Goal: Transaction & Acquisition: Purchase product/service

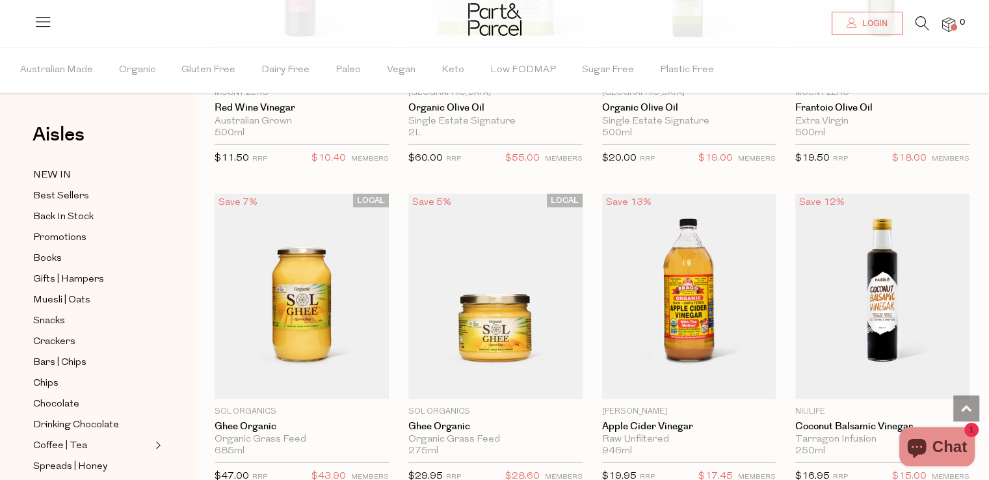
scroll to position [2867, 0]
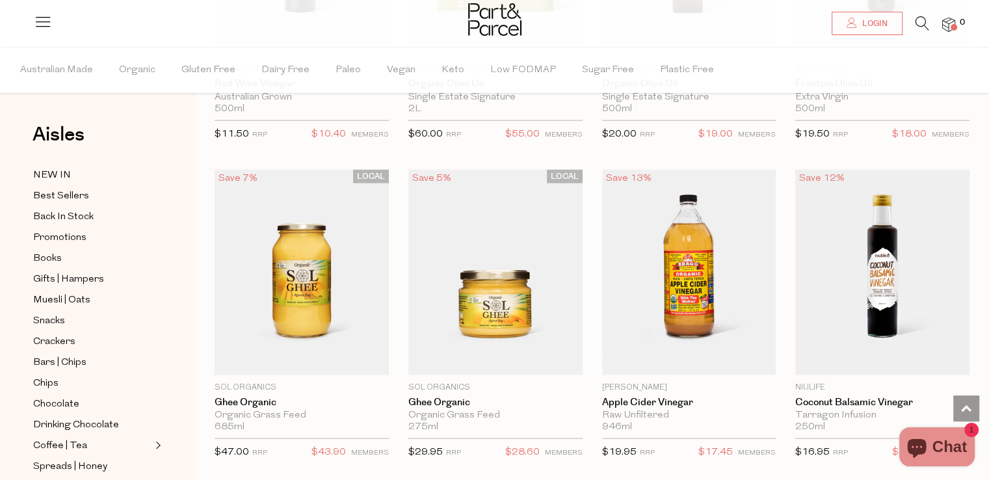
click at [938, 21] on li "0" at bounding box center [942, 25] width 26 height 18
click at [947, 21] on img at bounding box center [948, 25] width 13 height 15
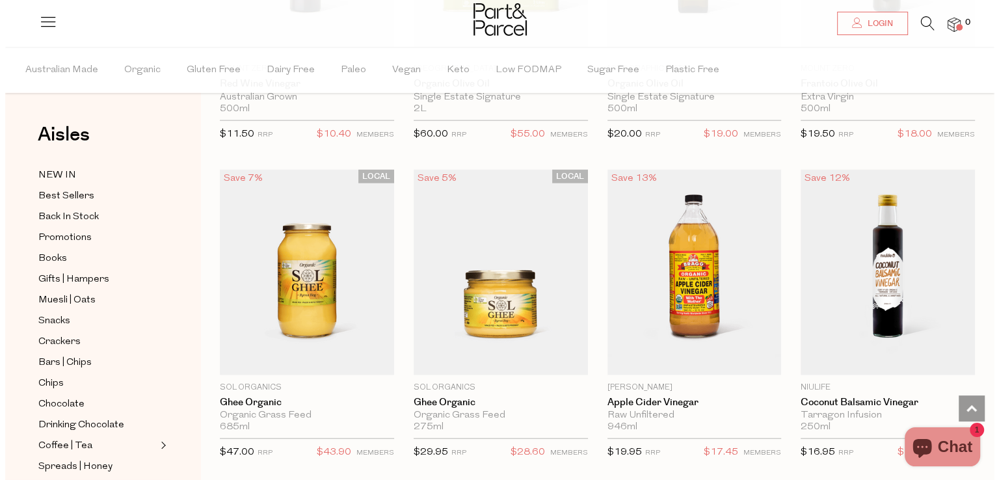
scroll to position [2892, 0]
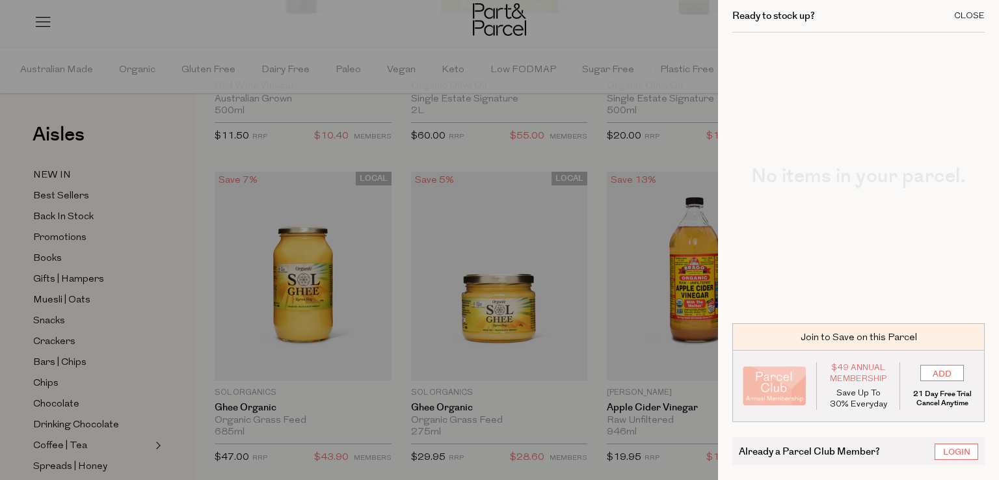
click at [963, 12] on div "Close" at bounding box center [969, 16] width 31 height 8
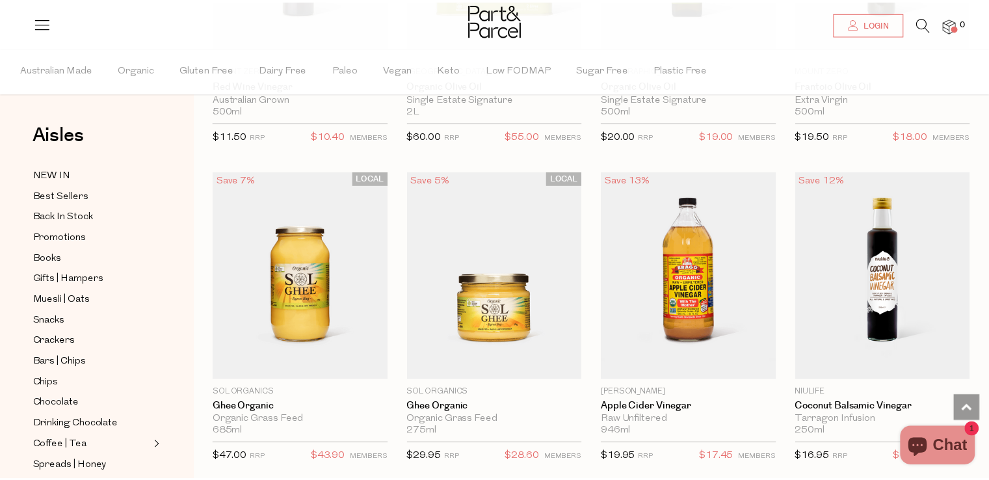
scroll to position [2867, 0]
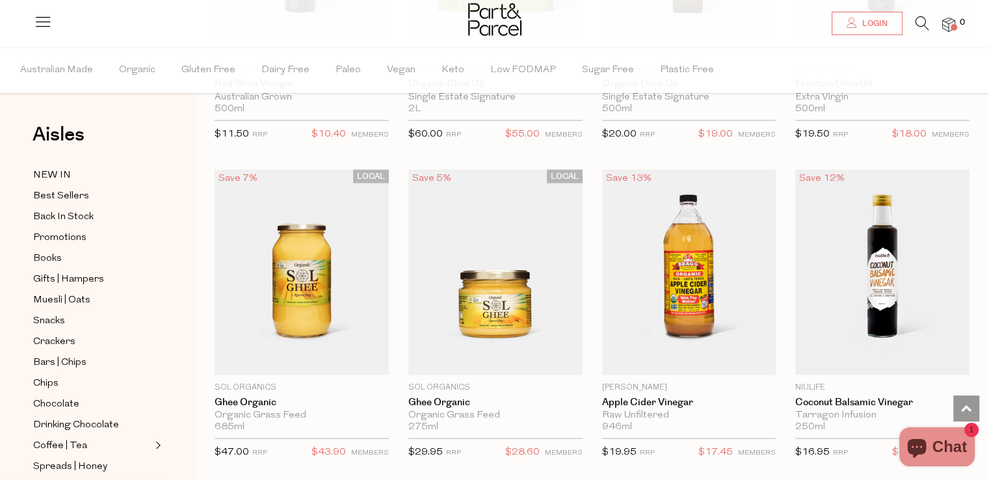
click at [925, 25] on icon at bounding box center [923, 23] width 14 height 14
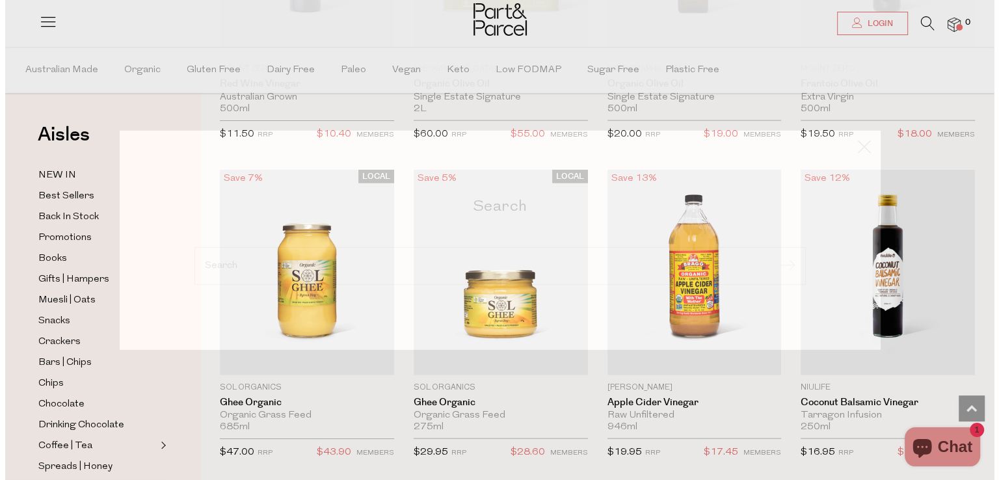
scroll to position [2892, 0]
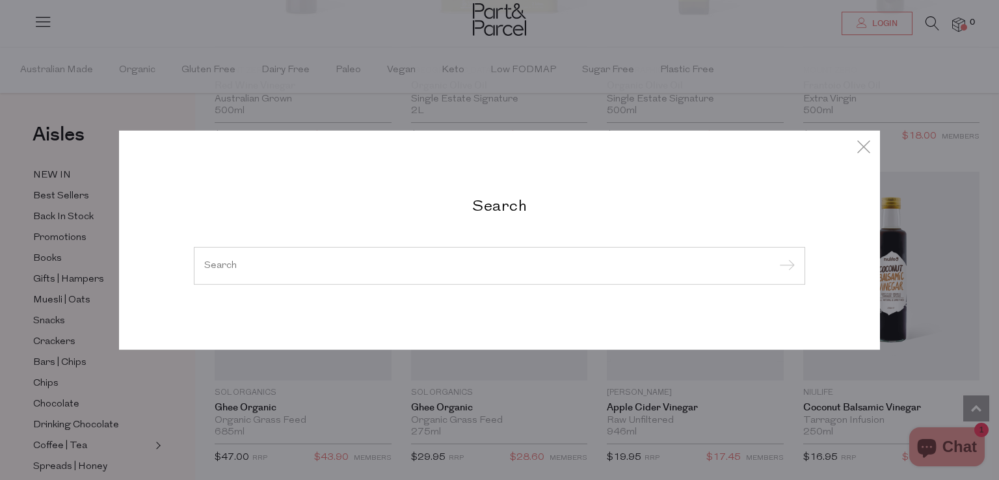
click at [432, 266] on input "search" at bounding box center [499, 266] width 591 height 10
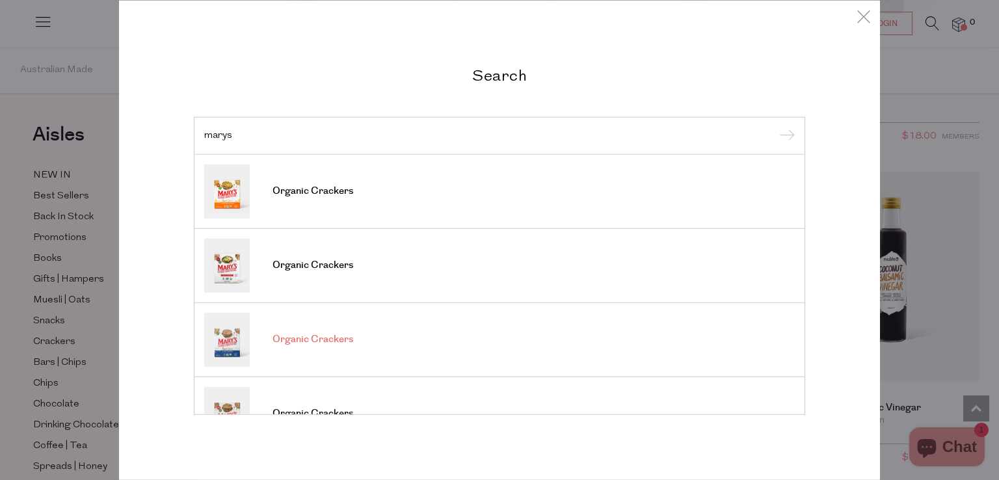
type input "marys"
click at [349, 339] on span "Organic Crackers" at bounding box center [313, 339] width 81 height 13
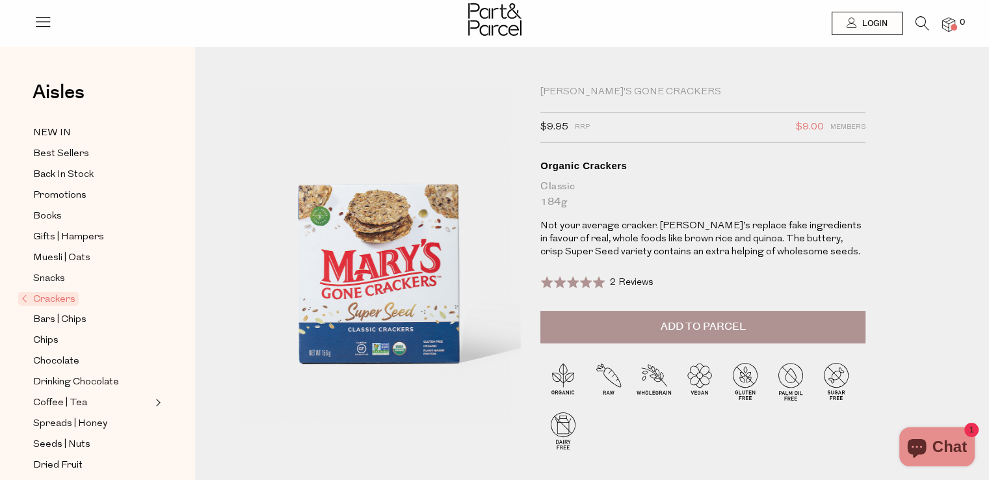
click at [695, 340] on button "Add to Parcel" at bounding box center [702, 327] width 325 height 33
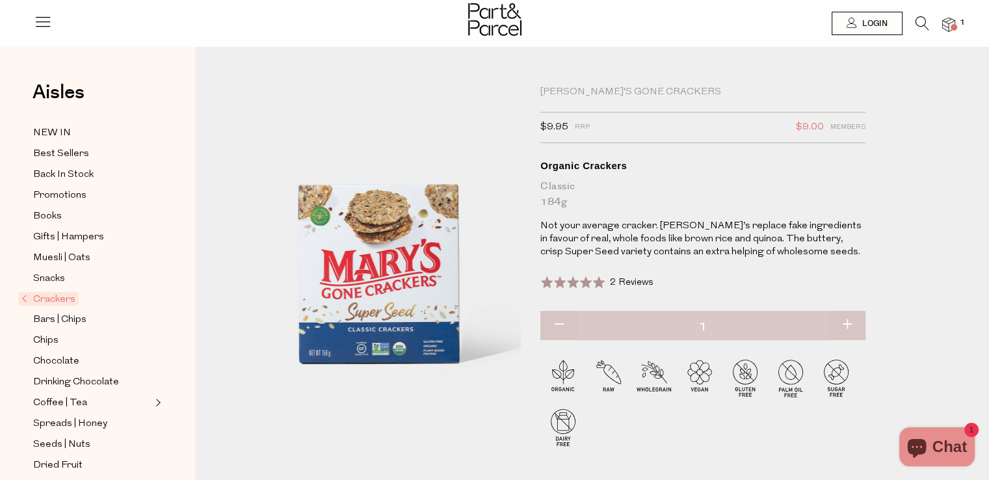
click at [958, 25] on span "1" at bounding box center [963, 23] width 12 height 12
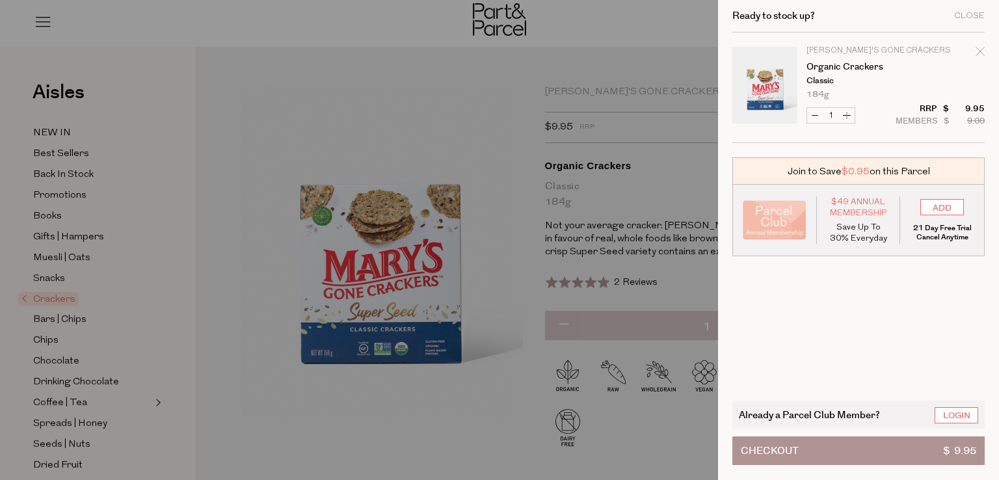
click at [845, 118] on button "Increase Organic Crackers" at bounding box center [847, 115] width 16 height 15
type input "2"
click at [851, 120] on button "Increase Organic Crackers" at bounding box center [847, 115] width 16 height 15
type input "3"
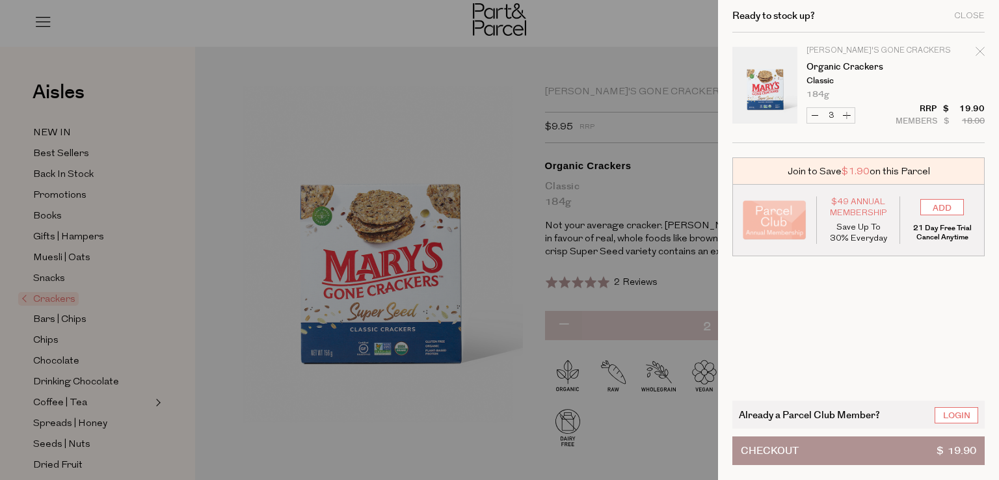
type input "3"
click at [848, 120] on button "Increase Organic Crackers" at bounding box center [847, 115] width 16 height 15
type input "4"
click at [701, 85] on div at bounding box center [499, 240] width 999 height 480
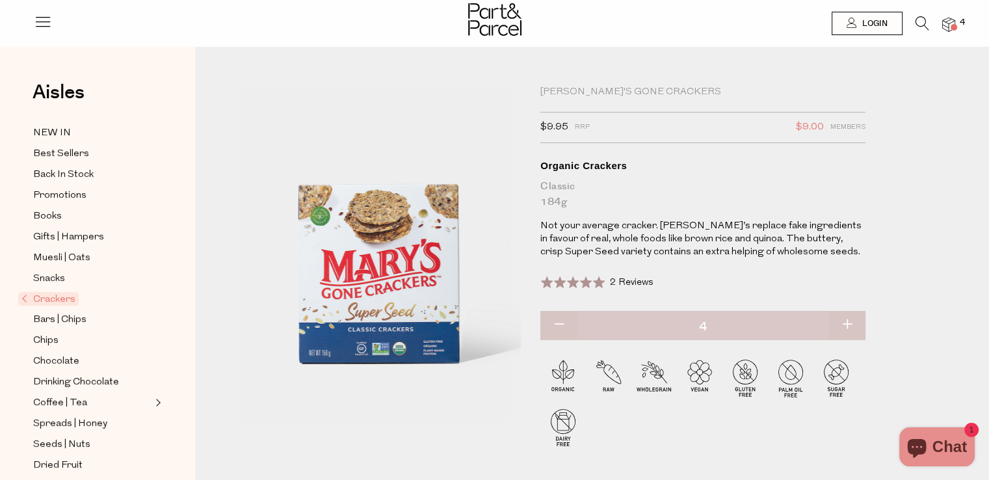
click at [924, 27] on icon at bounding box center [923, 23] width 14 height 14
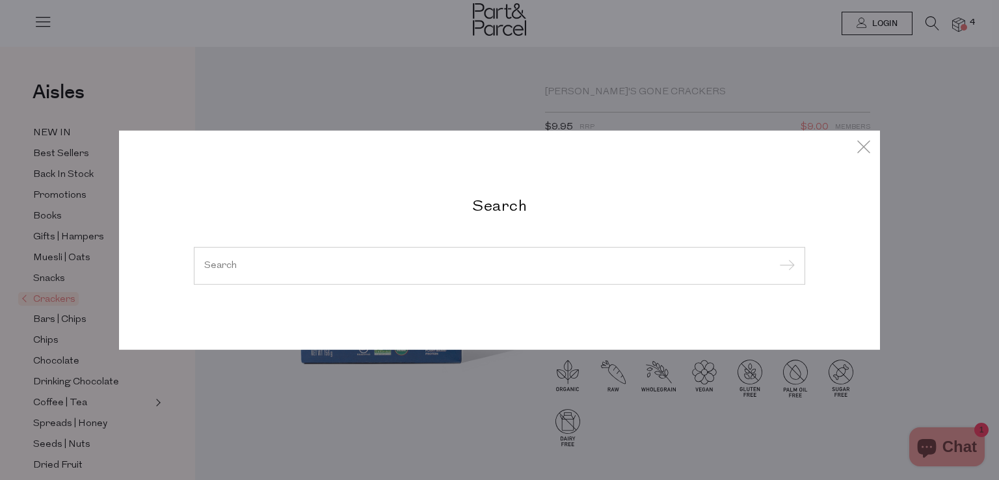
click at [440, 262] on input "search" at bounding box center [499, 266] width 591 height 10
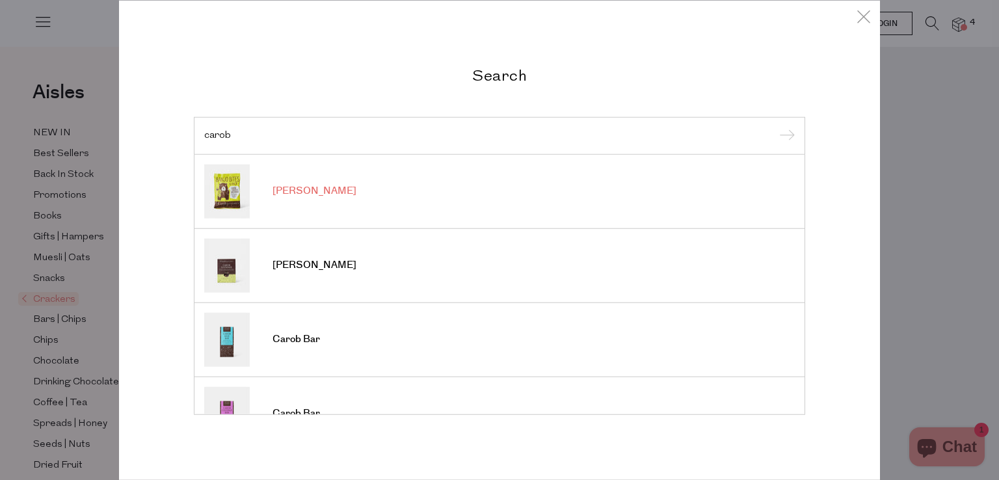
type input "carob"
click at [775, 127] on input "submit" at bounding box center [785, 137] width 20 height 20
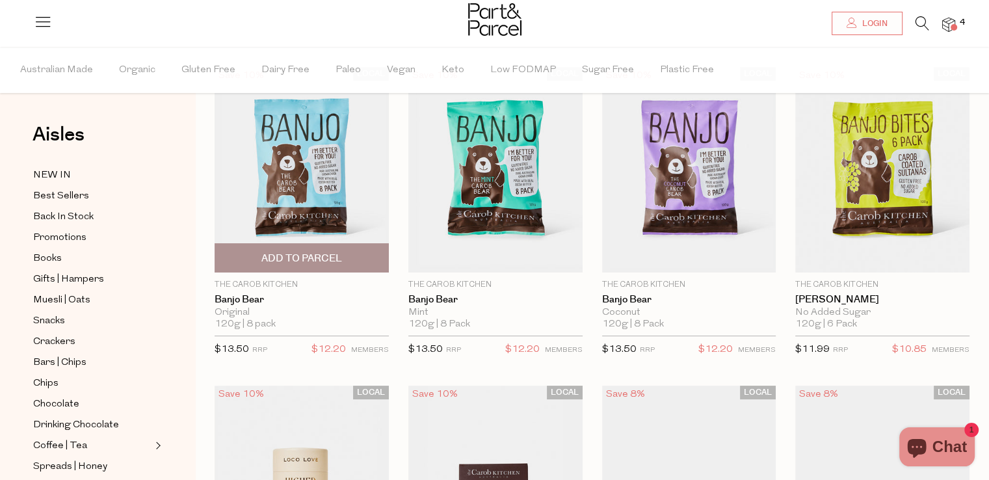
click at [308, 245] on span "Add To Parcel" at bounding box center [302, 258] width 166 height 28
click at [308, 245] on span "Adding..." at bounding box center [302, 258] width 166 height 28
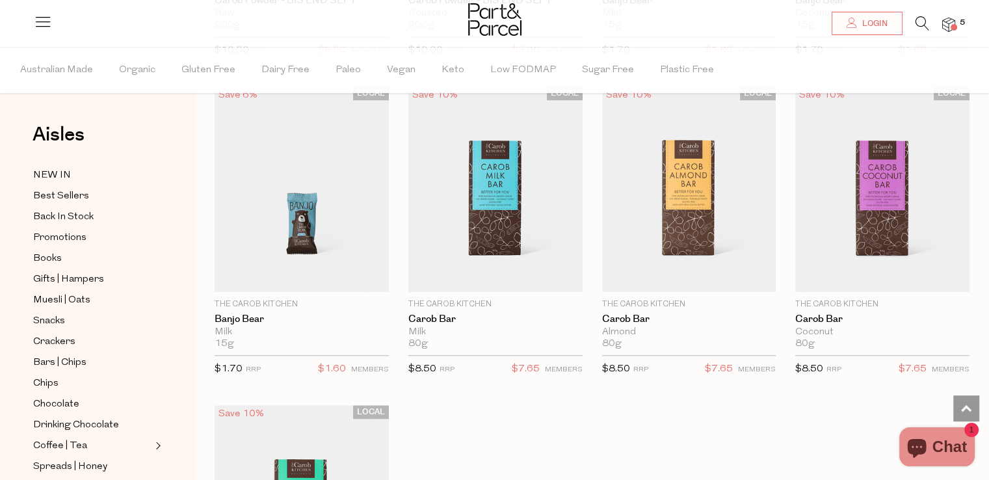
scroll to position [1041, 0]
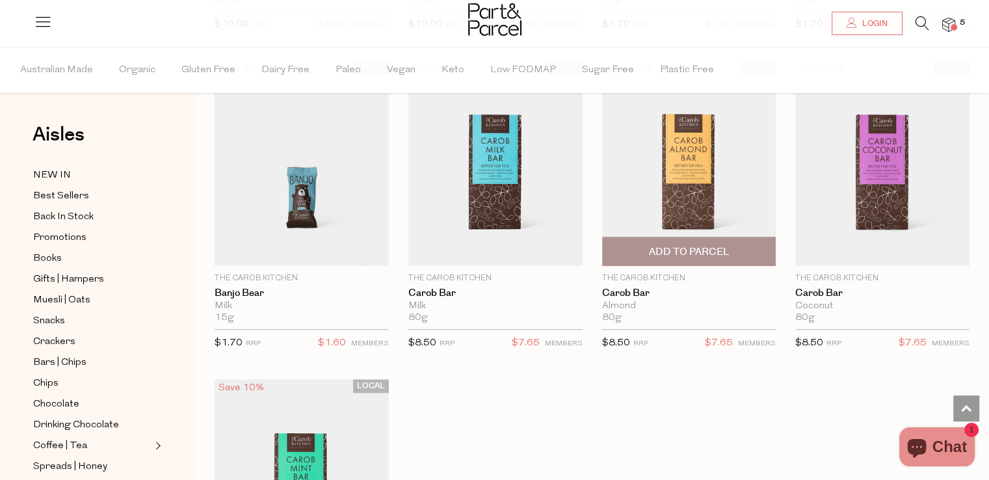
click at [706, 256] on span "Add To Parcel" at bounding box center [688, 252] width 81 height 14
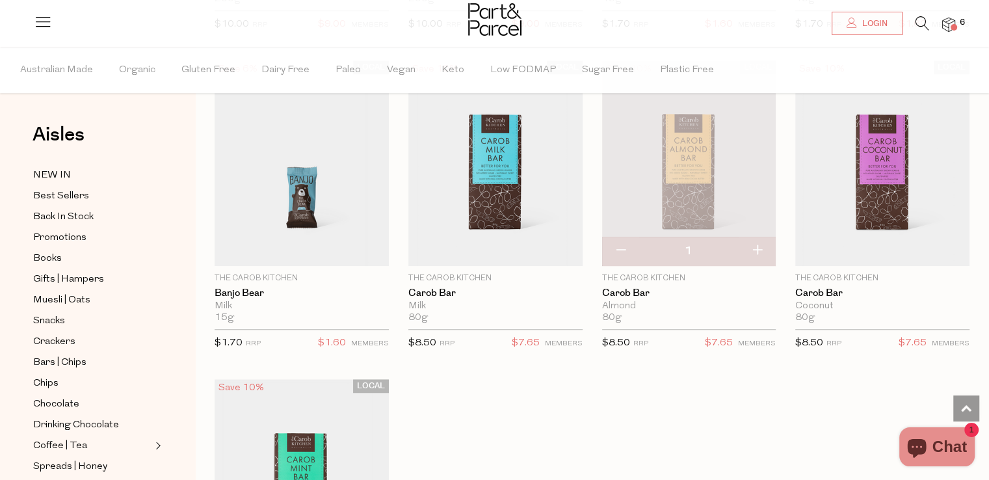
click at [955, 24] on span at bounding box center [954, 27] width 7 height 7
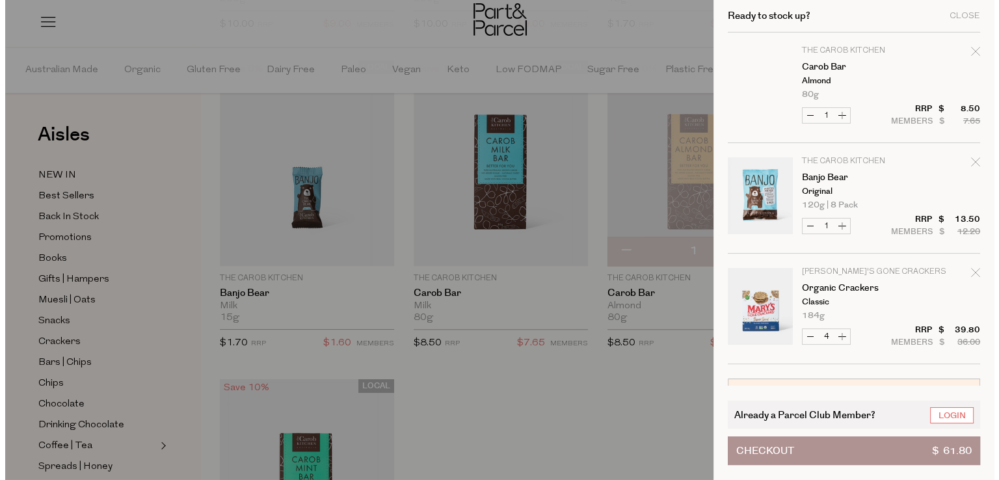
scroll to position [1049, 0]
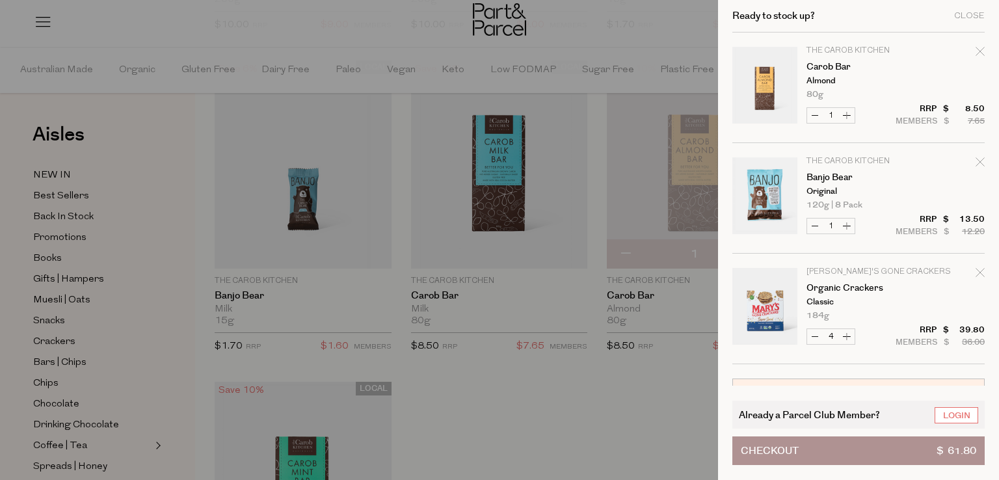
click at [844, 118] on button "Increase Carob Bar" at bounding box center [847, 115] width 16 height 15
type input "2"
click at [848, 233] on button "Increase Banjo Bear" at bounding box center [847, 226] width 16 height 15
type input "2"
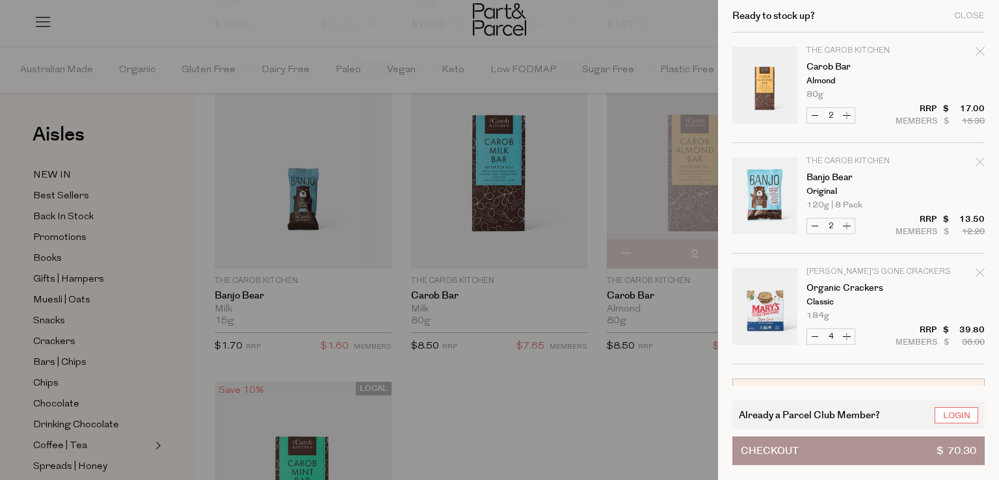
type input "2"
click at [699, 49] on div at bounding box center [499, 240] width 999 height 480
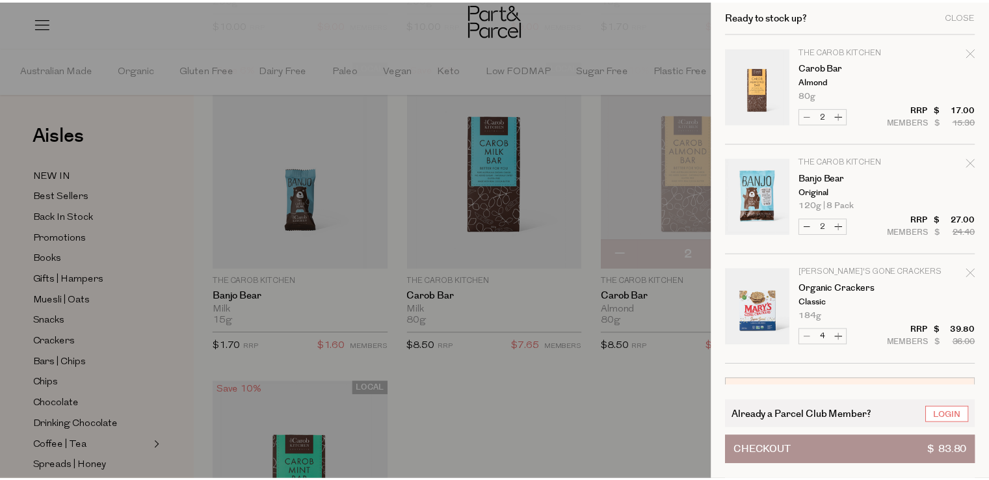
scroll to position [1041, 0]
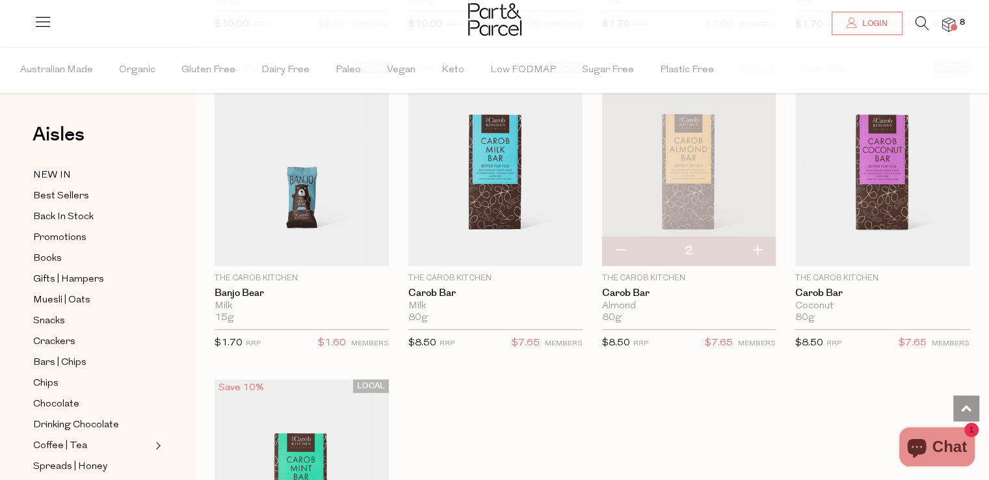
click at [922, 21] on icon at bounding box center [923, 23] width 14 height 14
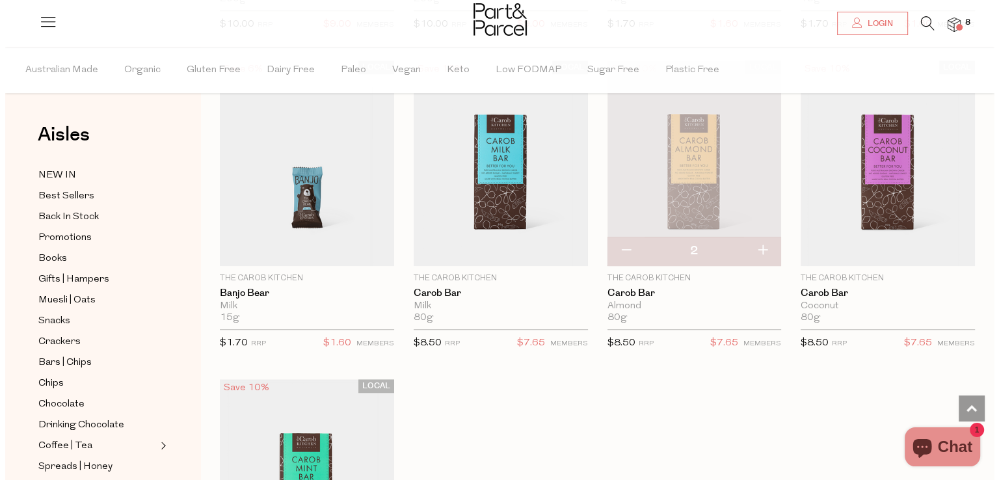
scroll to position [1049, 0]
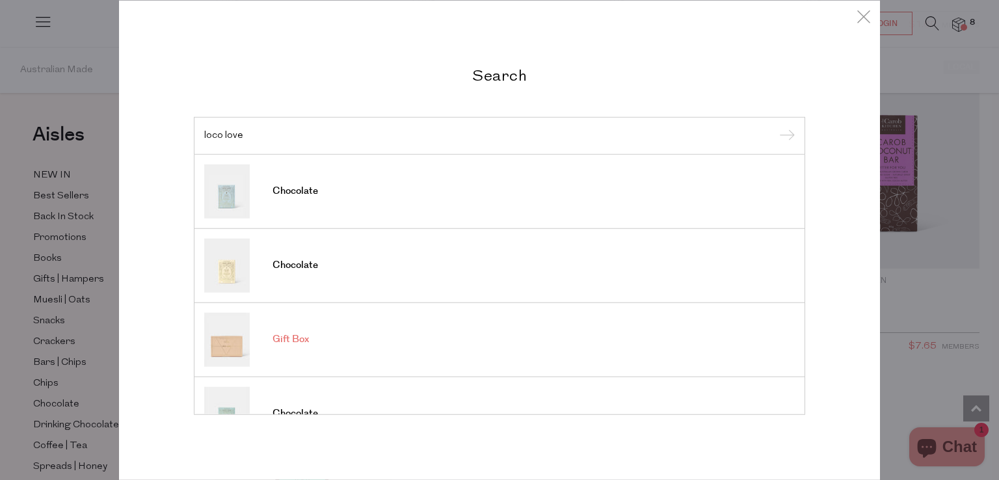
type input "loco love"
click at [775, 127] on input "submit" at bounding box center [785, 137] width 20 height 20
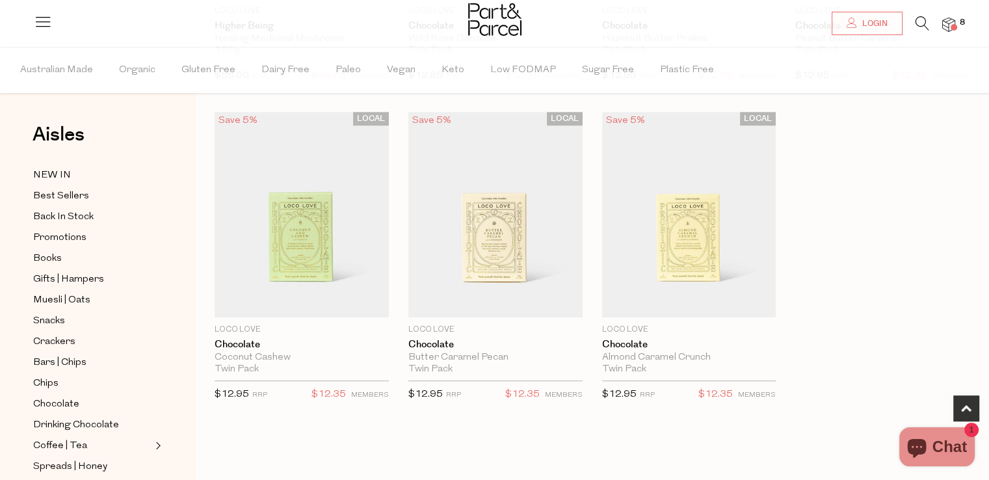
scroll to position [672, 0]
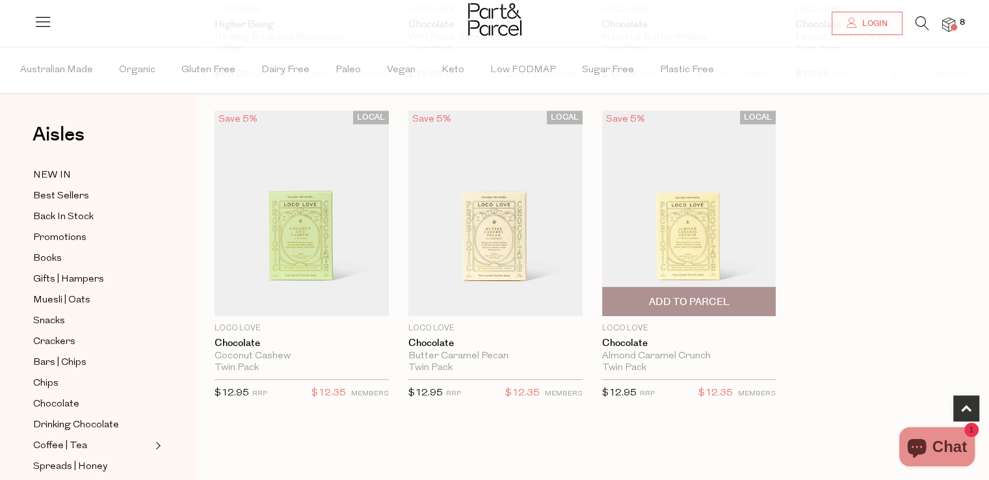
click at [688, 296] on span "Add To Parcel" at bounding box center [688, 302] width 81 height 14
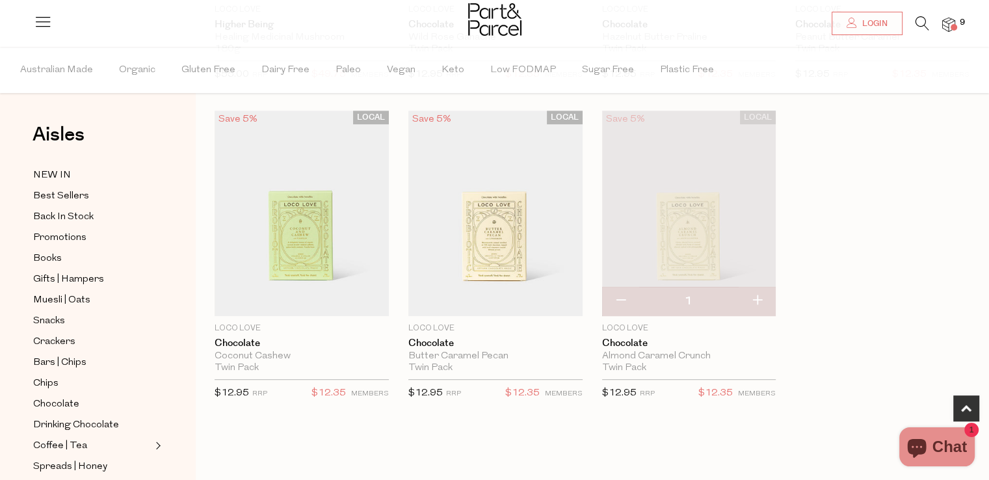
click at [953, 31] on img at bounding box center [948, 25] width 13 height 15
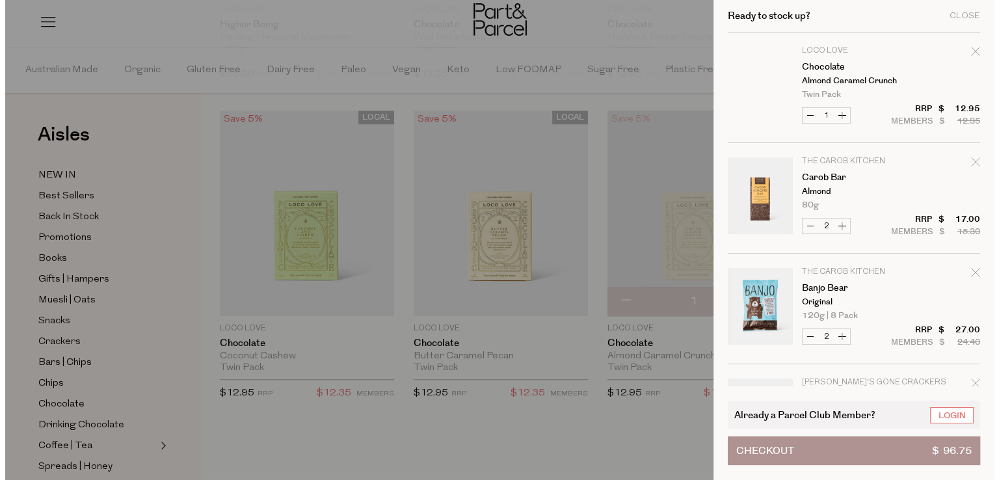
scroll to position [678, 0]
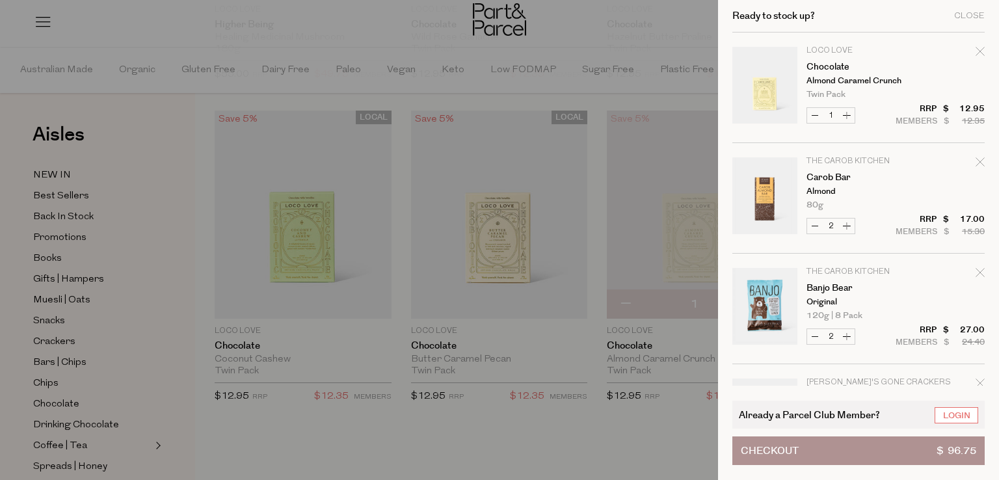
click at [844, 113] on button "Increase Chocolate" at bounding box center [847, 115] width 16 height 15
type input "2"
click at [700, 32] on div at bounding box center [499, 240] width 999 height 480
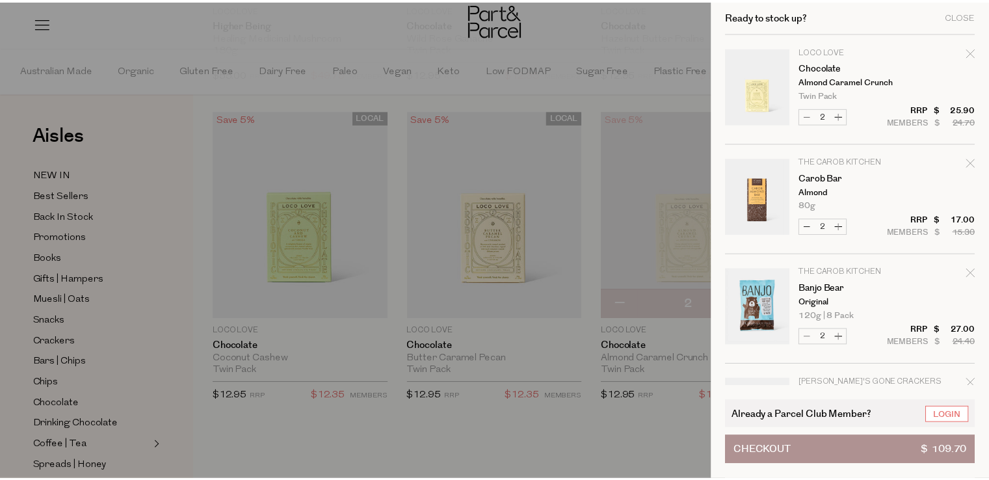
scroll to position [672, 0]
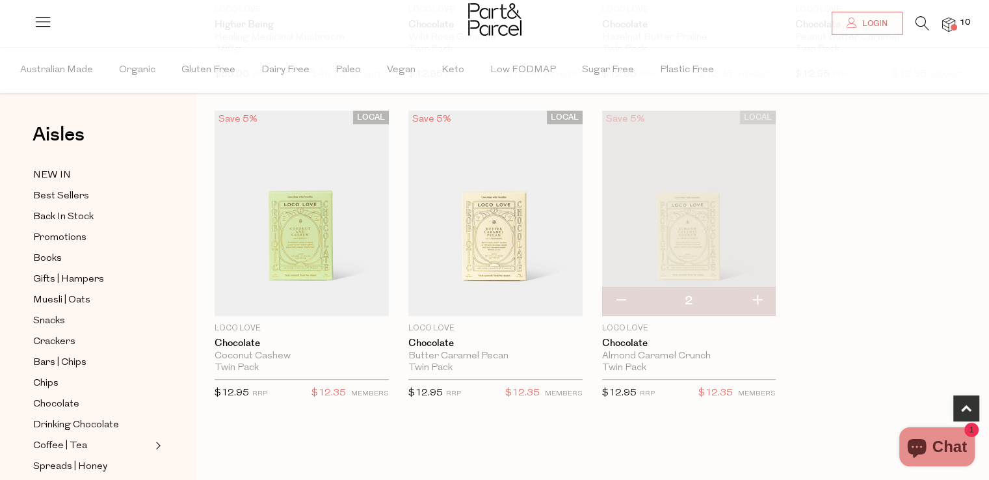
click at [924, 24] on icon at bounding box center [923, 23] width 14 height 14
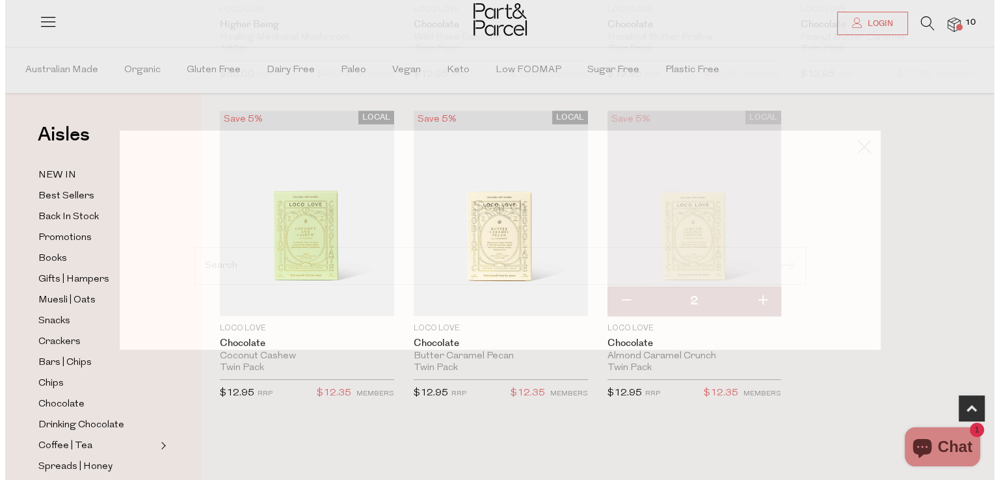
scroll to position [678, 0]
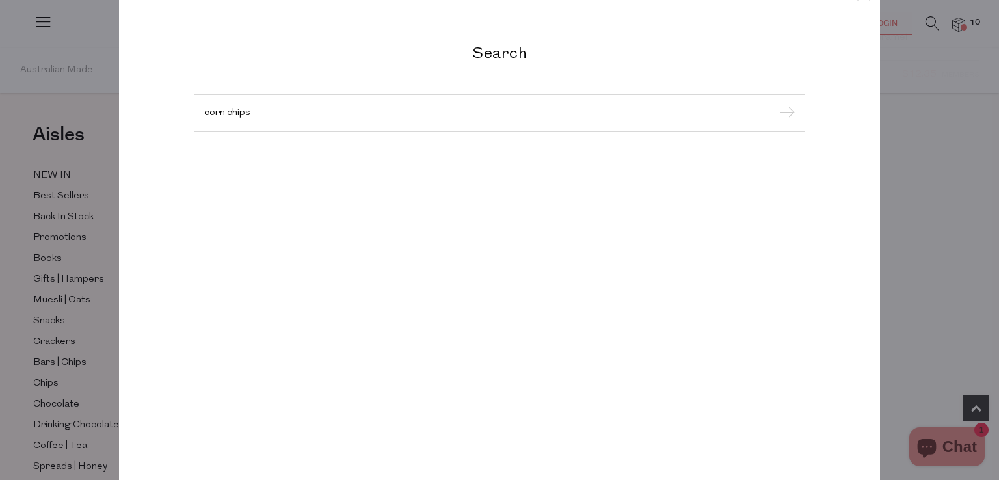
type input "corn chips"
click at [775, 104] on input "submit" at bounding box center [785, 114] width 20 height 20
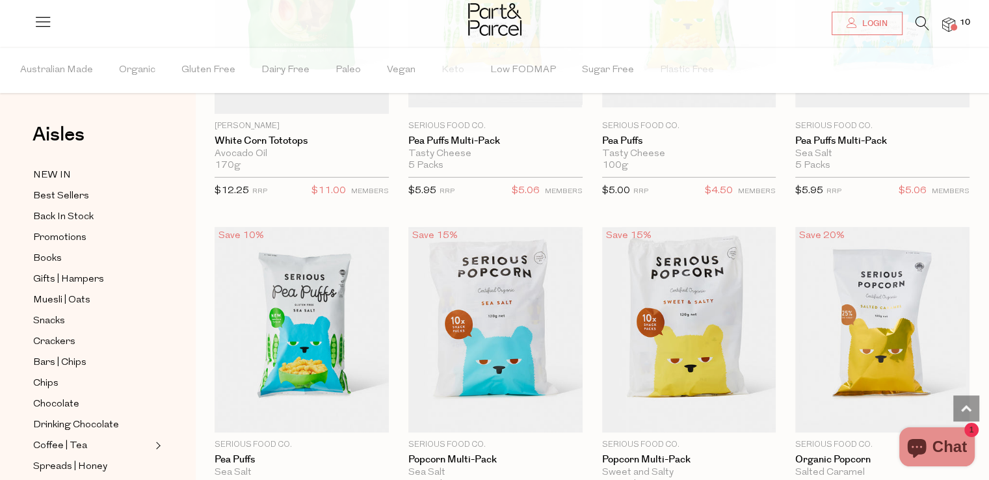
scroll to position [172, 0]
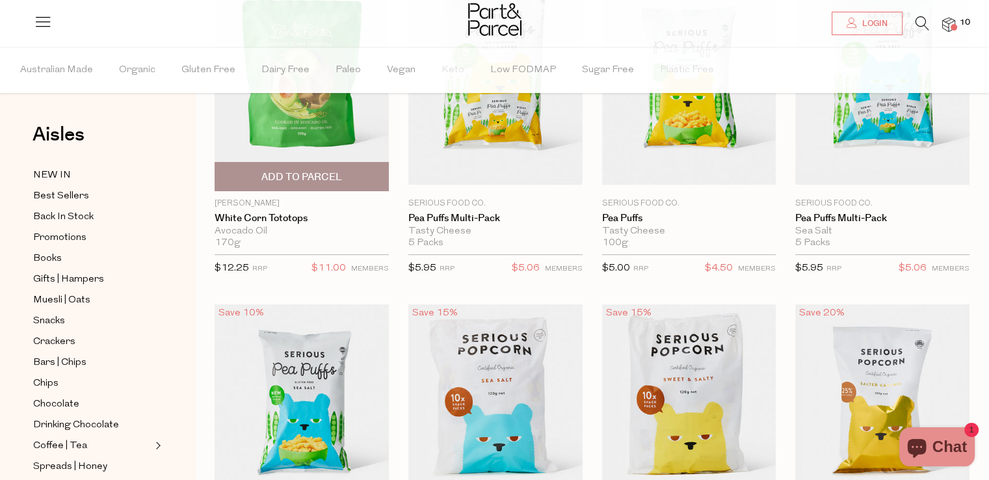
click at [349, 134] on img at bounding box center [302, 82] width 174 height 218
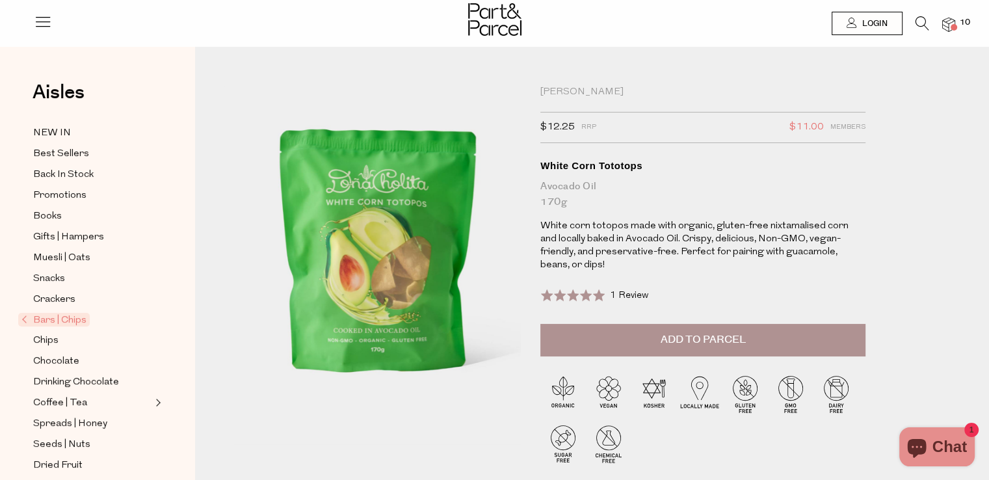
click at [671, 334] on span "Add to Parcel" at bounding box center [703, 339] width 85 height 15
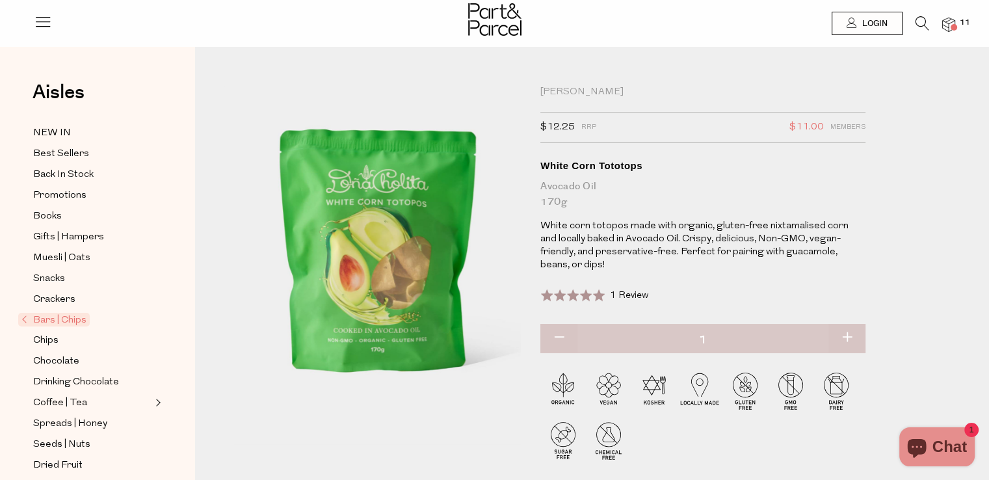
click at [952, 24] on span at bounding box center [954, 27] width 7 height 7
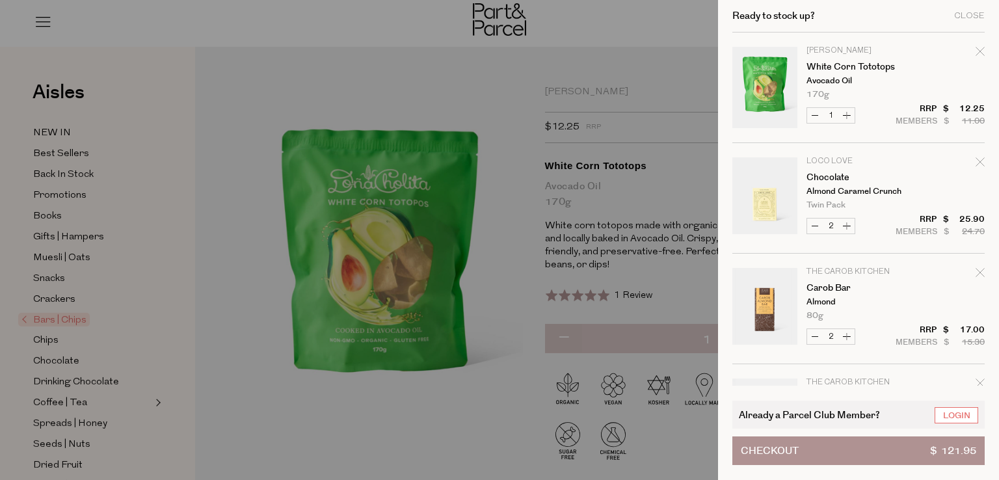
click at [845, 120] on button "Increase White Corn Tototops" at bounding box center [847, 115] width 16 height 15
type input "2"
click at [925, 84] on td "Dona Cholita White Corn Tototops Avocado Oil 170g" at bounding box center [895, 73] width 178 height 52
click at [929, 183] on td "Loco Love Chocolate Almond Caramel Crunch Twin Pack Only 61 Available" at bounding box center [895, 183] width 178 height 52
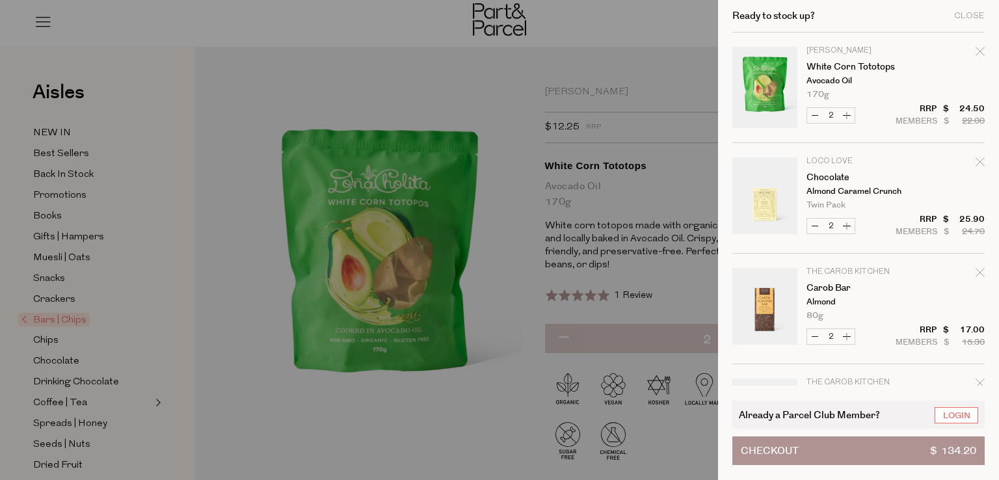
drag, startPoint x: 629, startPoint y: 77, endPoint x: 701, endPoint y: 38, distance: 82.4
click at [701, 38] on div at bounding box center [499, 240] width 999 height 480
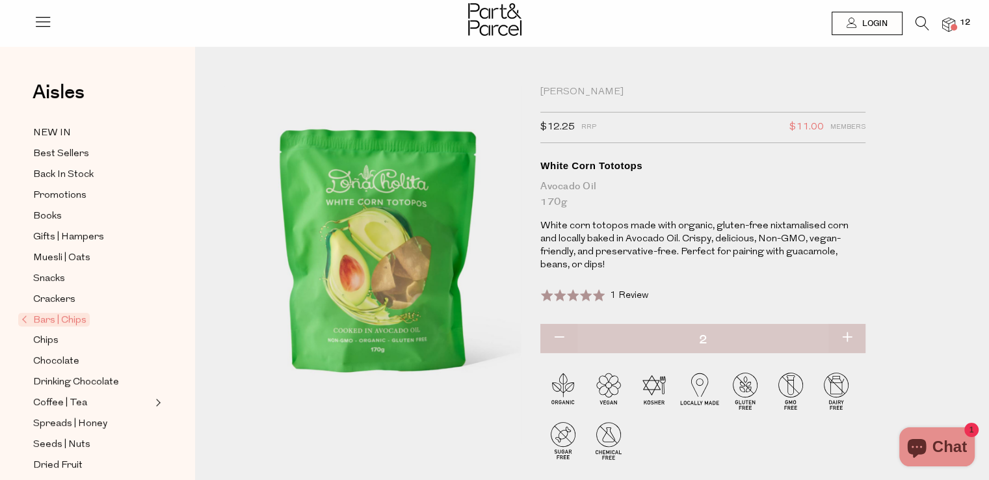
click at [701, 38] on div at bounding box center [494, 240] width 989 height 480
click at [921, 25] on icon at bounding box center [923, 23] width 14 height 14
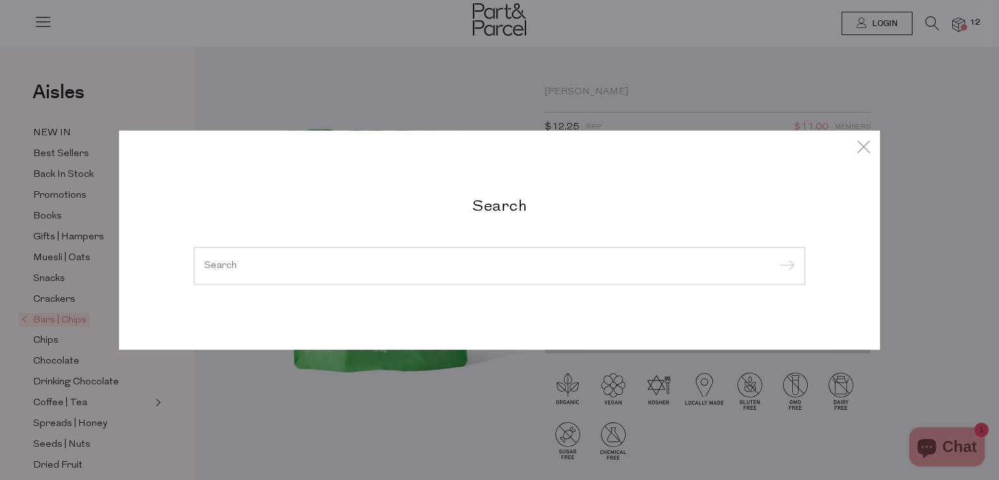
click at [392, 263] on input "search" at bounding box center [499, 266] width 591 height 10
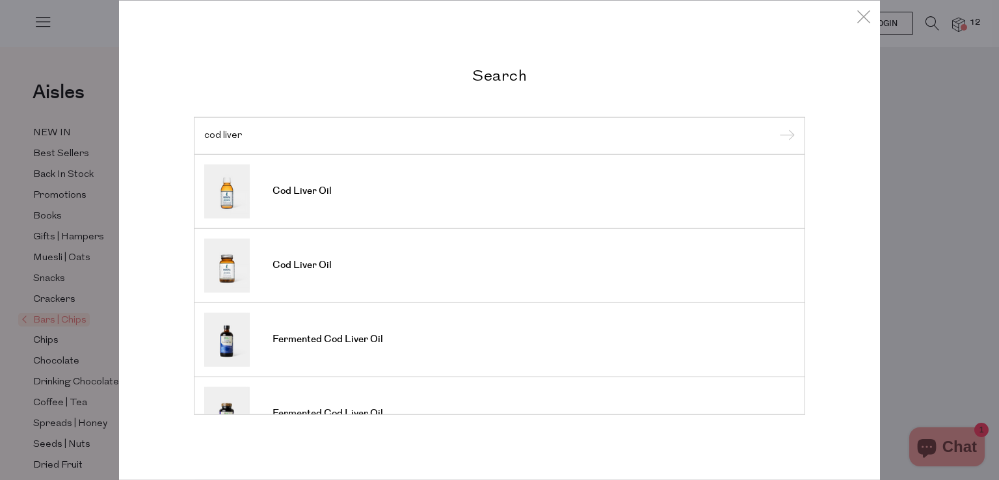
type input "cod liver"
click at [851, 344] on div "Search cod liver Cod Liver Oil Cod Liver Oil Fermented Cod Liver Oil Fermented …" at bounding box center [499, 240] width 761 height 479
click at [362, 126] on div "cod liver" at bounding box center [499, 136] width 611 height 38
click at [351, 136] on input "cod liver" at bounding box center [499, 136] width 591 height 10
click at [775, 127] on input "submit" at bounding box center [785, 137] width 20 height 20
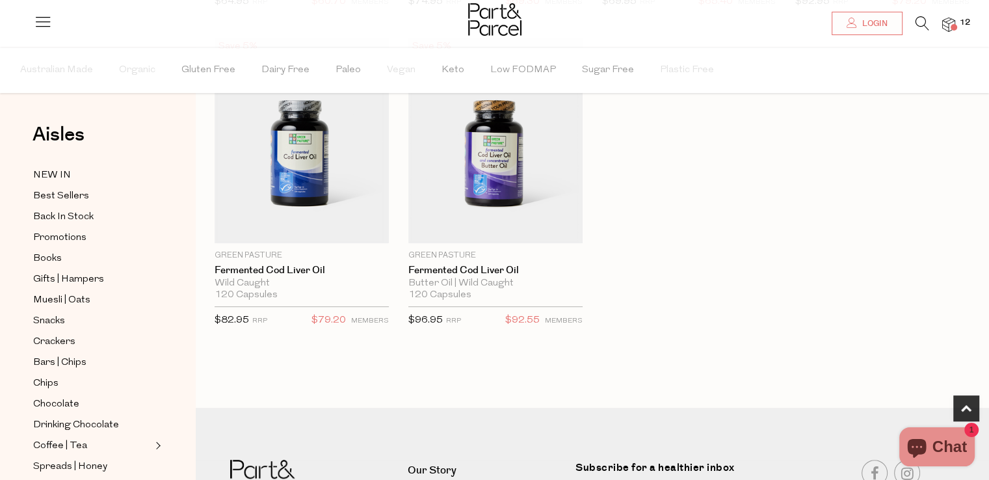
scroll to position [427, 0]
click at [955, 34] on div at bounding box center [494, 21] width 989 height 42
click at [951, 25] on span at bounding box center [954, 27] width 7 height 7
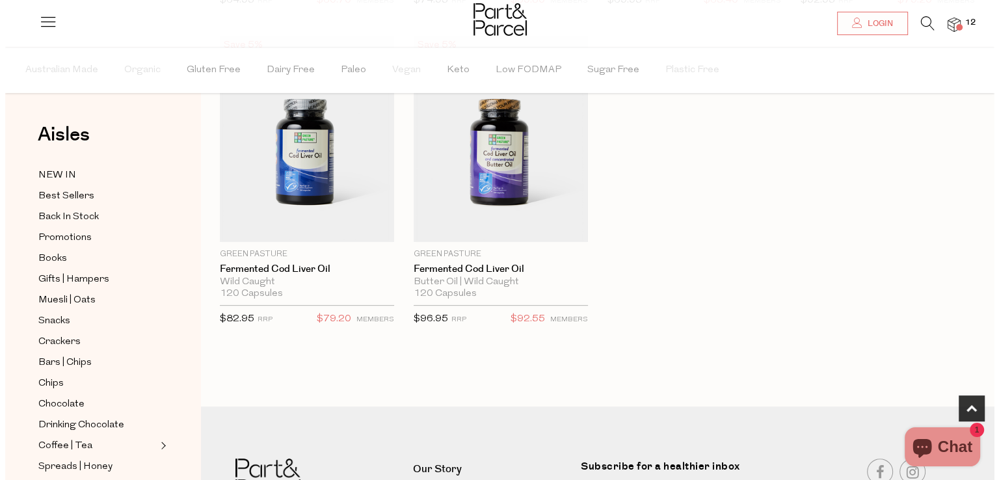
scroll to position [431, 0]
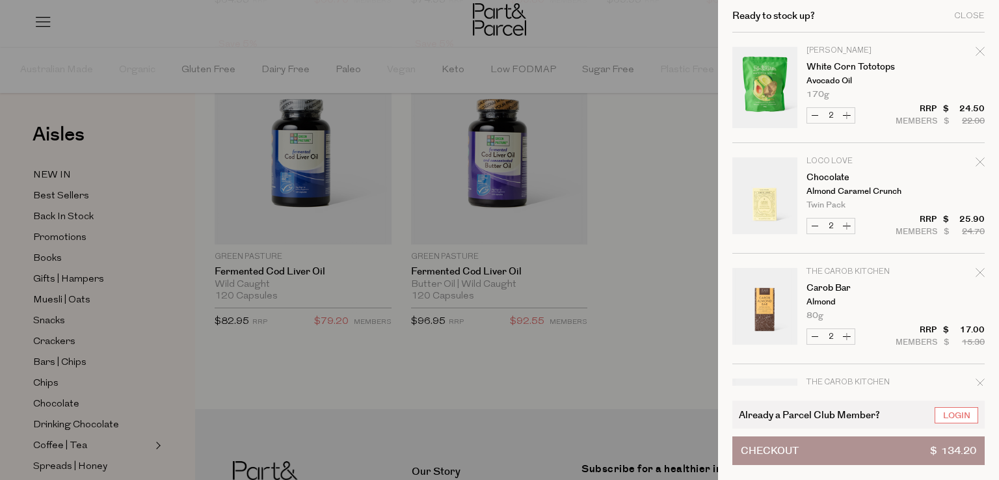
click at [659, 144] on div at bounding box center [499, 240] width 999 height 480
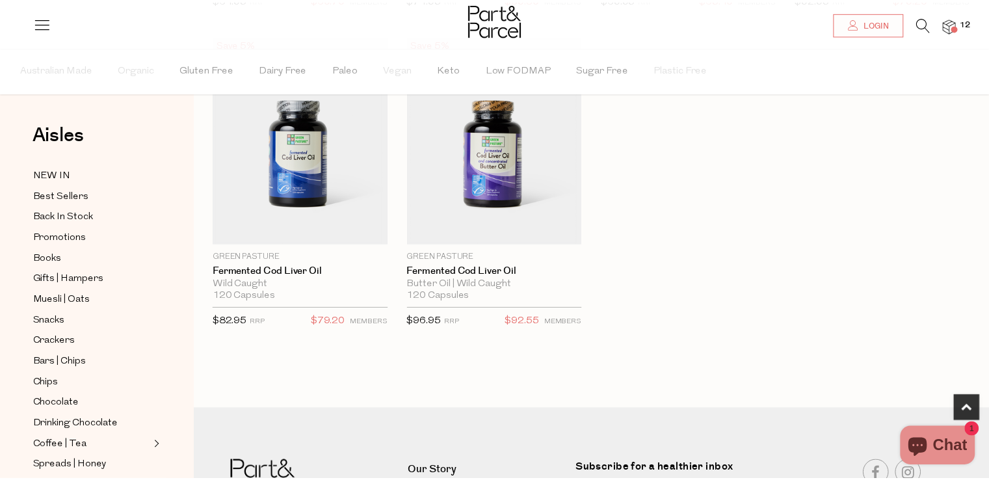
scroll to position [427, 0]
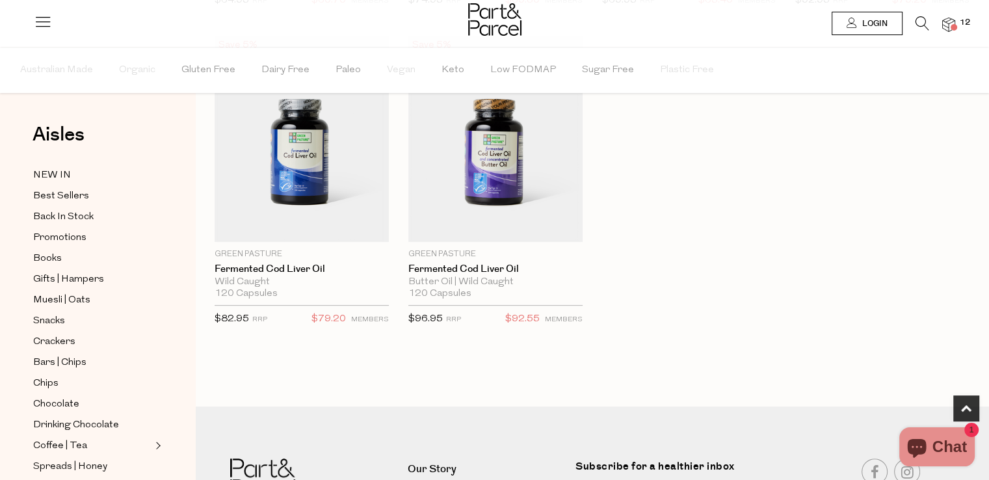
click at [871, 14] on link "Login" at bounding box center [867, 23] width 71 height 23
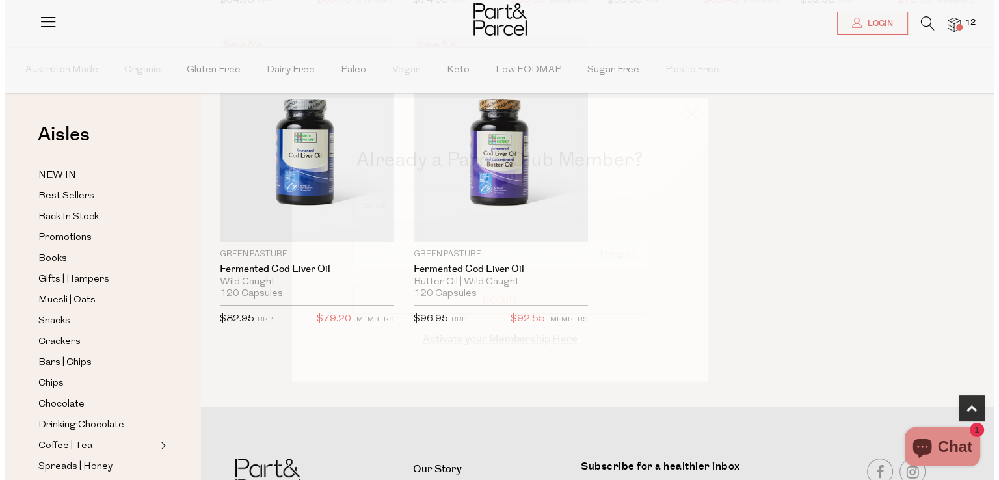
scroll to position [431, 0]
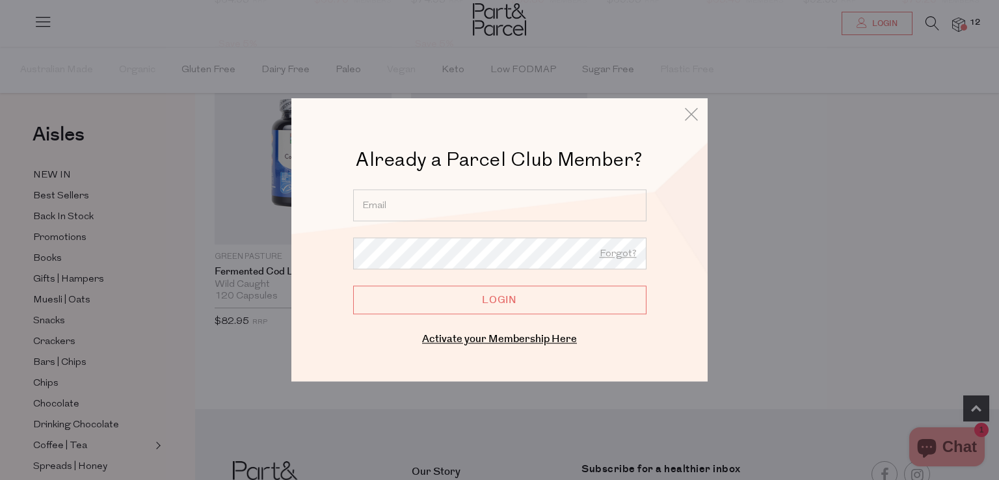
drag, startPoint x: 436, startPoint y: 204, endPoint x: 436, endPoint y: 217, distance: 13.7
click at [436, 204] on input "email" at bounding box center [499, 205] width 293 height 32
type input "ansara315@hotmail.com"
click at [457, 306] on input "Login" at bounding box center [499, 300] width 293 height 29
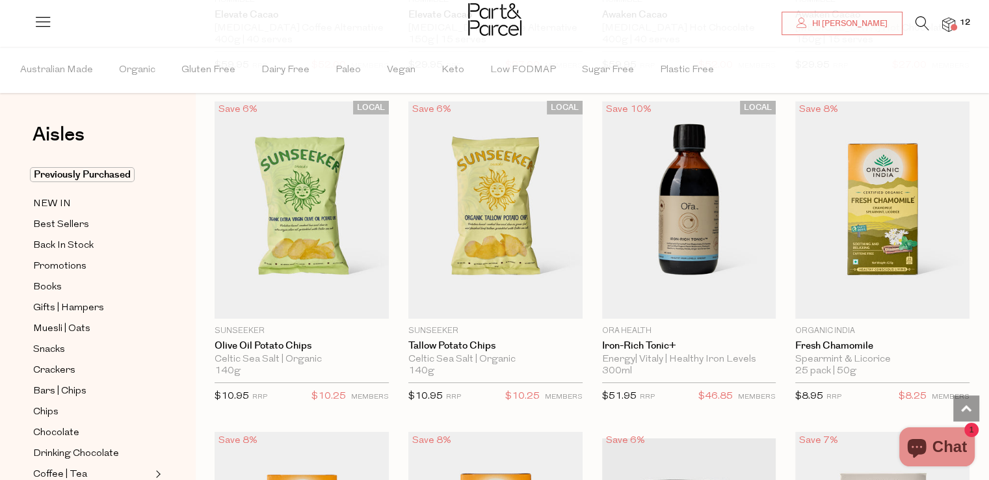
scroll to position [4544, 0]
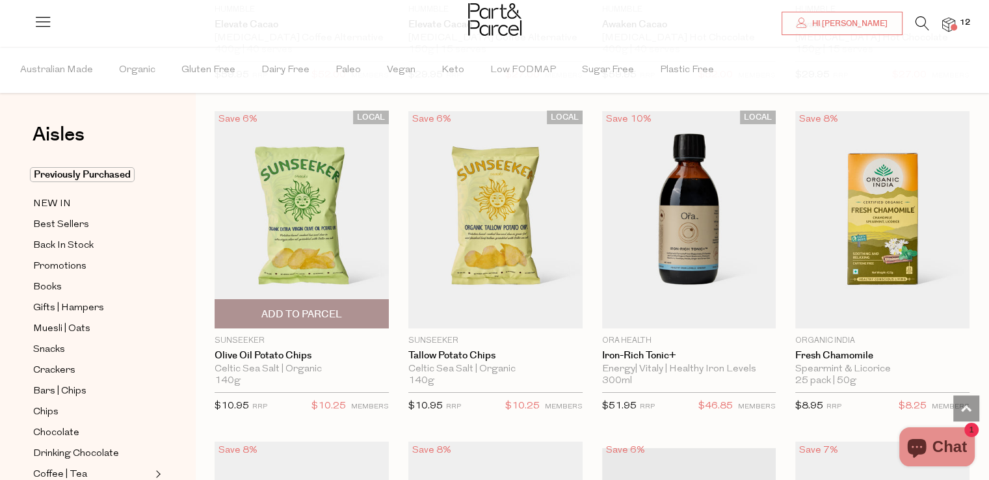
click at [324, 194] on img at bounding box center [302, 220] width 174 height 218
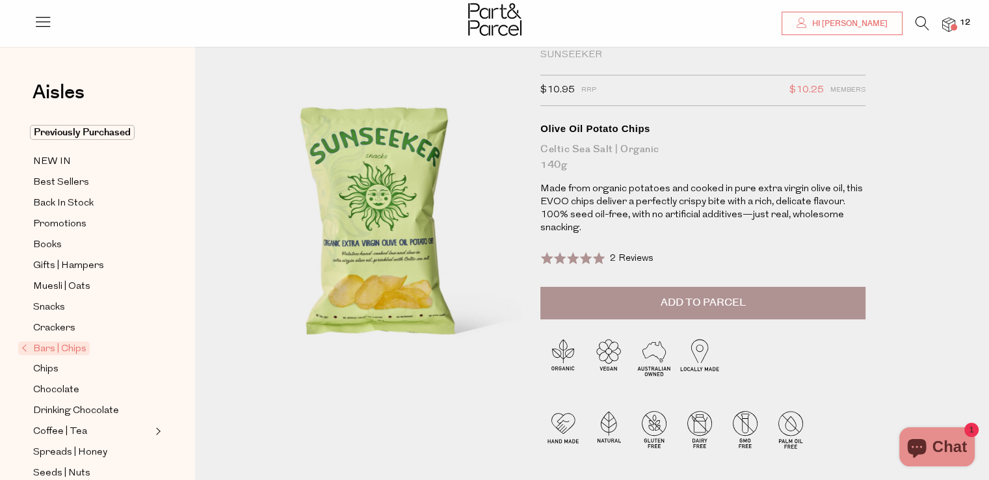
scroll to position [40, 0]
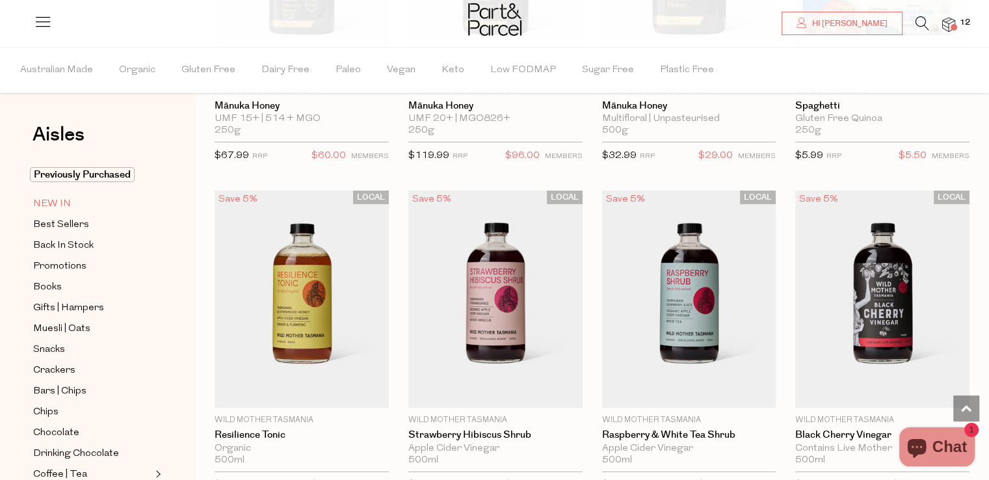
click at [49, 201] on span "NEW IN" at bounding box center [52, 204] width 38 height 16
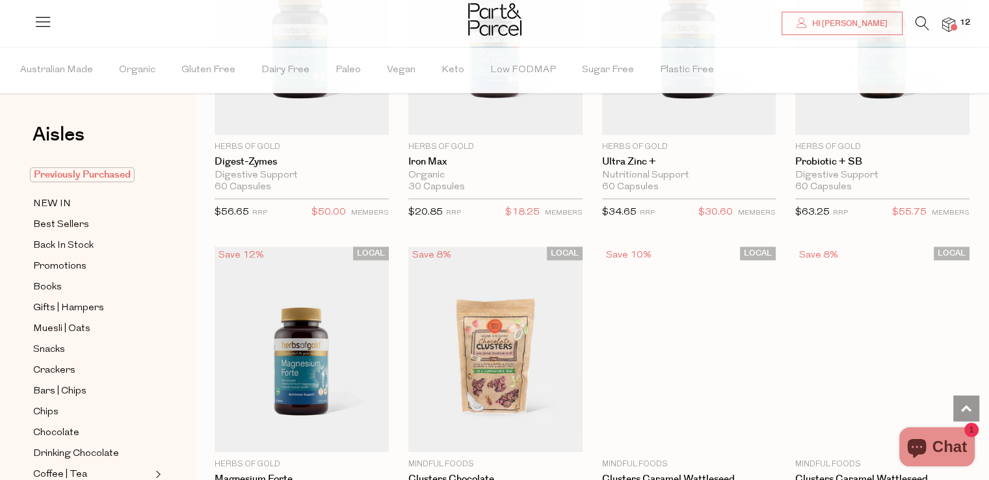
scroll to position [1162, 0]
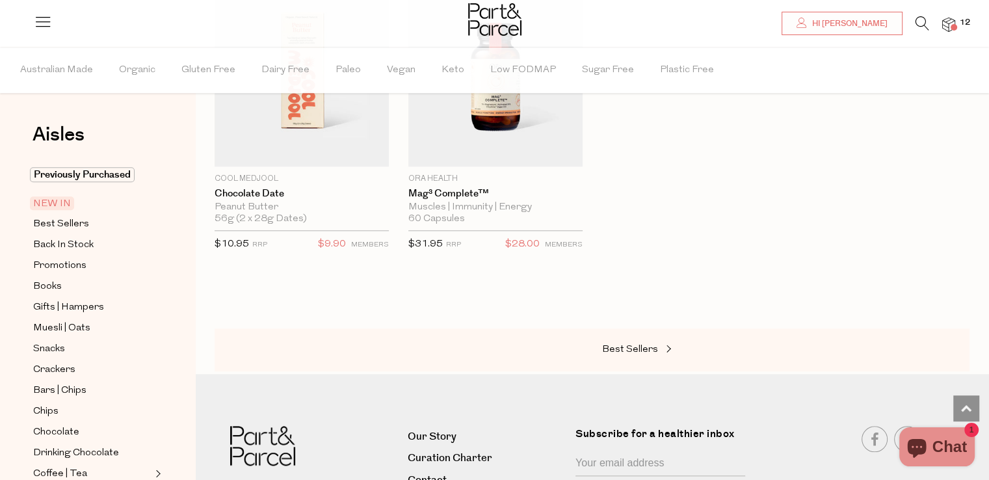
scroll to position [1187, 0]
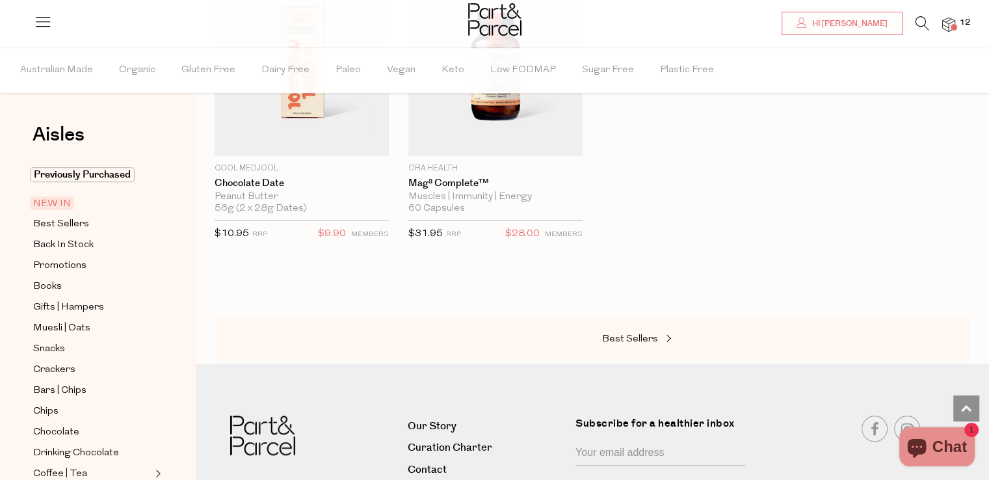
click at [182, 127] on div "Aisles Clear Previously Purchased NEW IN Best Sellers Back In Stock Promotions …" at bounding box center [97, 263] width 195 height 433
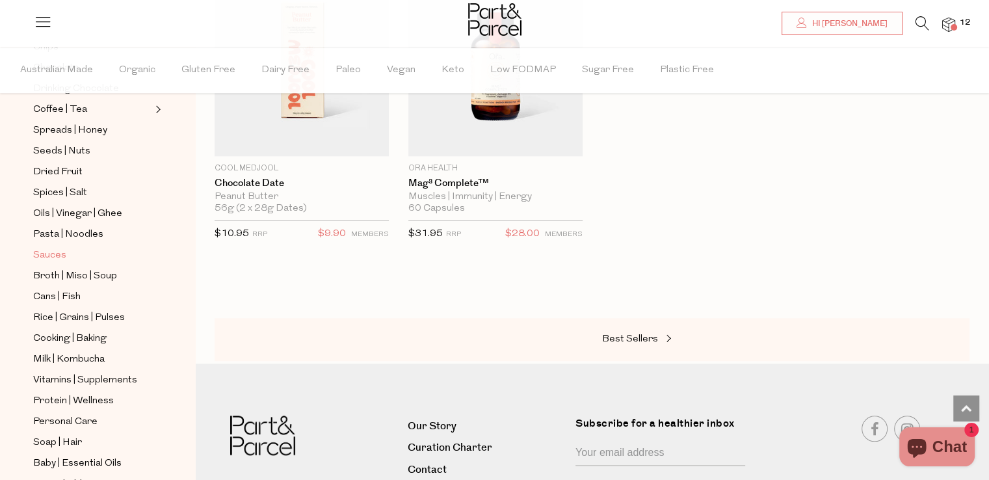
scroll to position [390, 0]
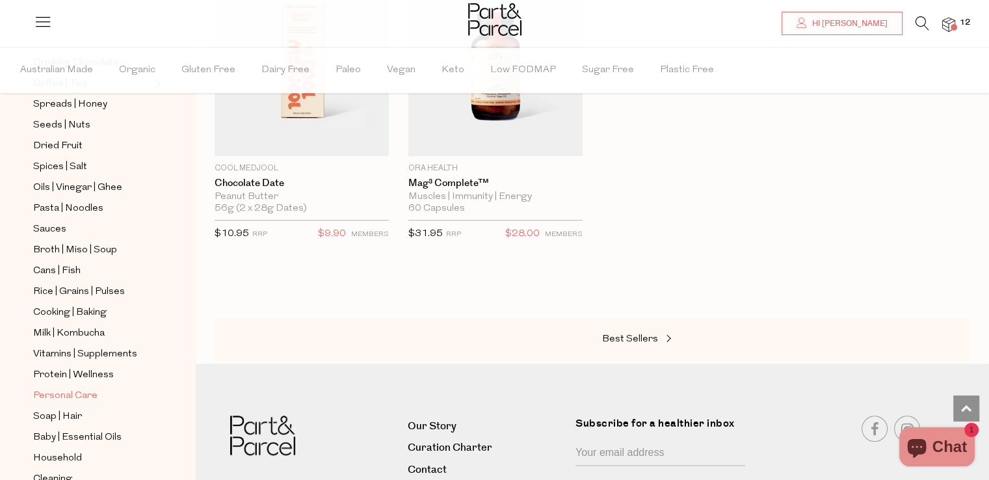
click at [68, 392] on span "Personal Care" at bounding box center [65, 396] width 64 height 16
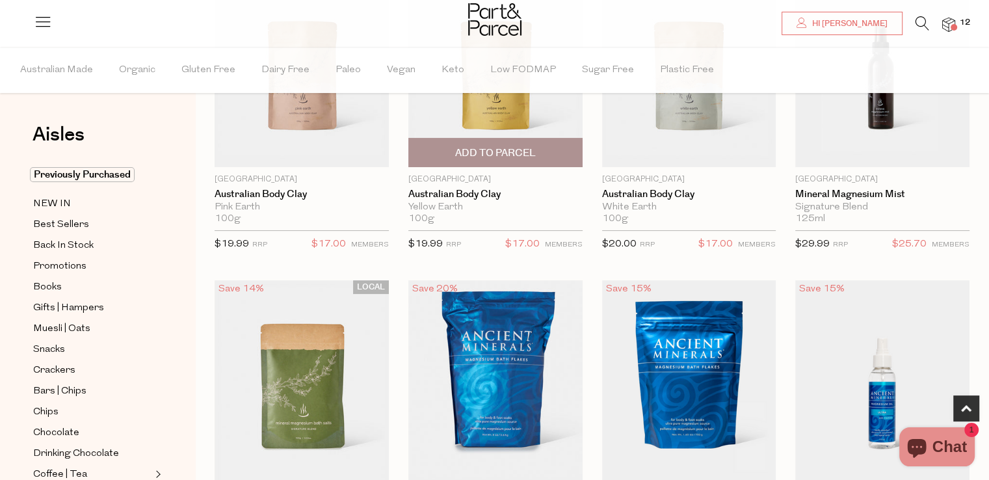
scroll to position [234, 0]
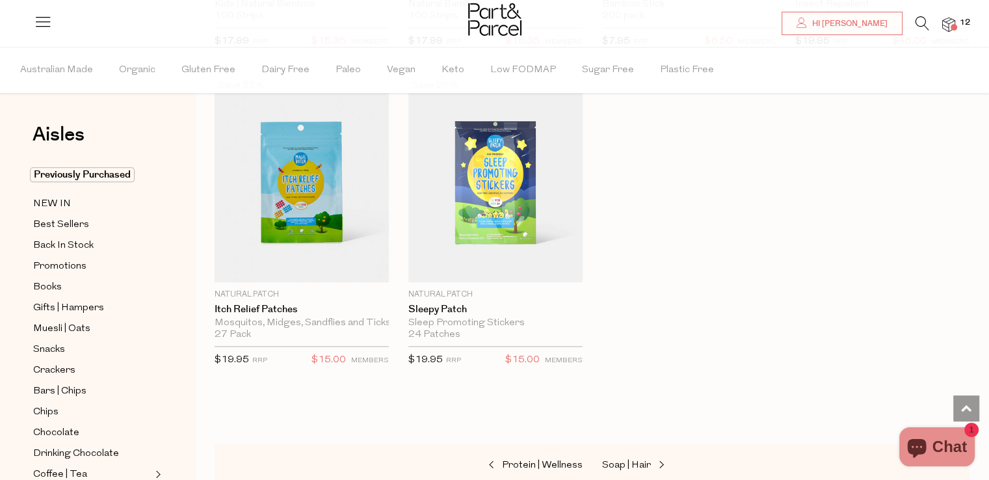
scroll to position [6504, 0]
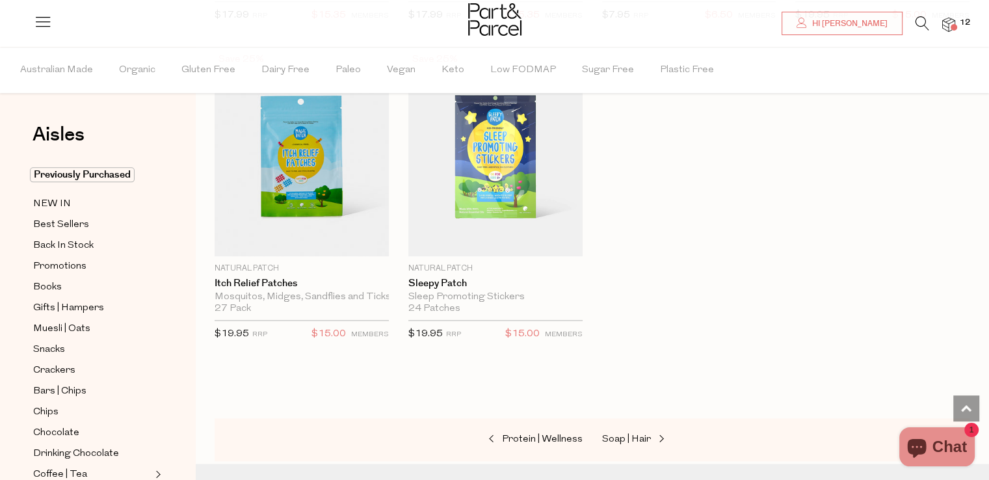
click at [163, 273] on div "Promotions" at bounding box center [98, 266] width 137 height 16
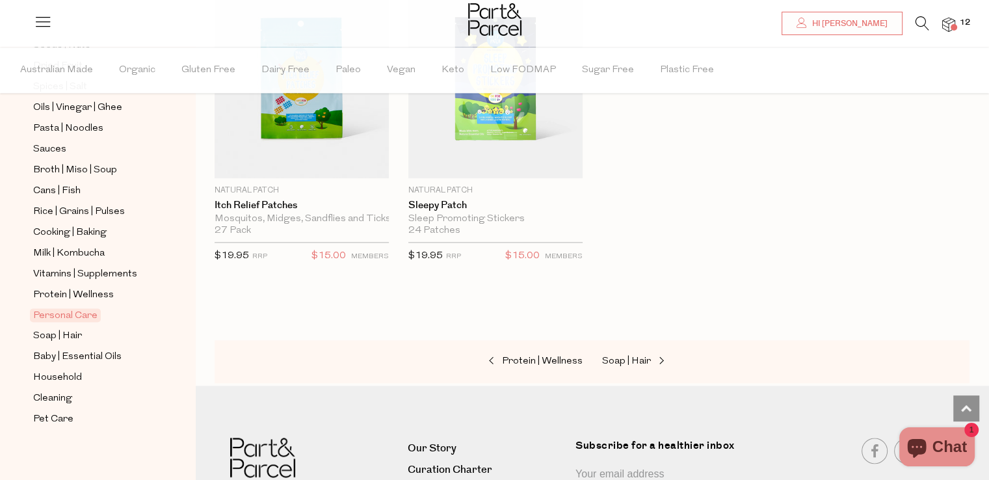
scroll to position [6634, 0]
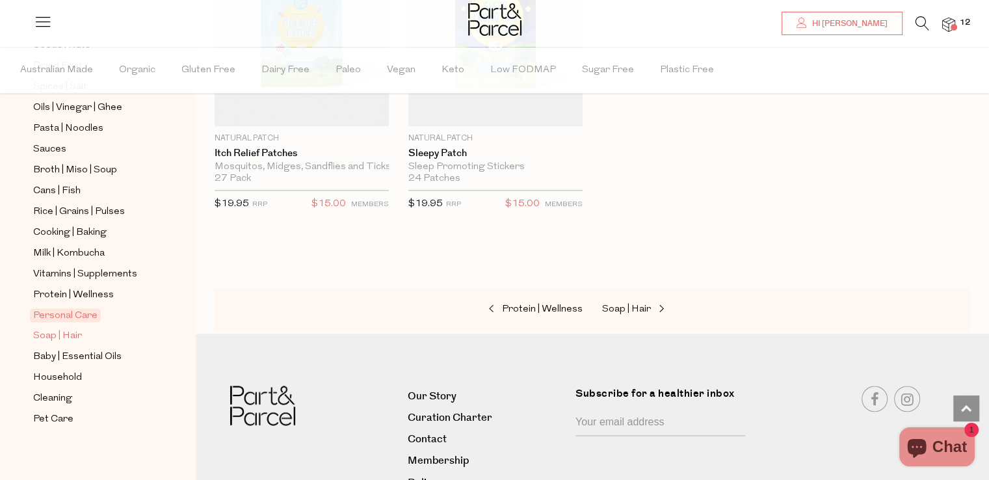
click at [59, 332] on span "Soap | Hair" at bounding box center [57, 336] width 49 height 16
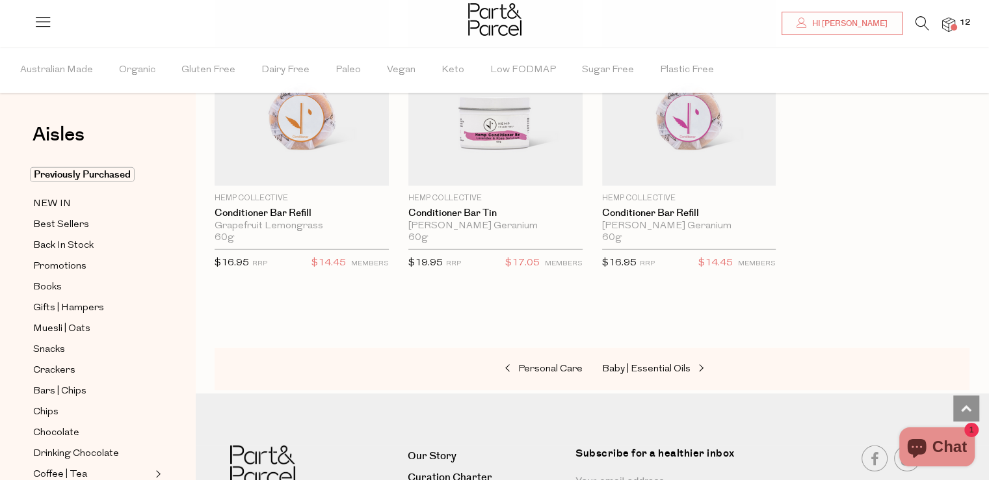
scroll to position [3720, 0]
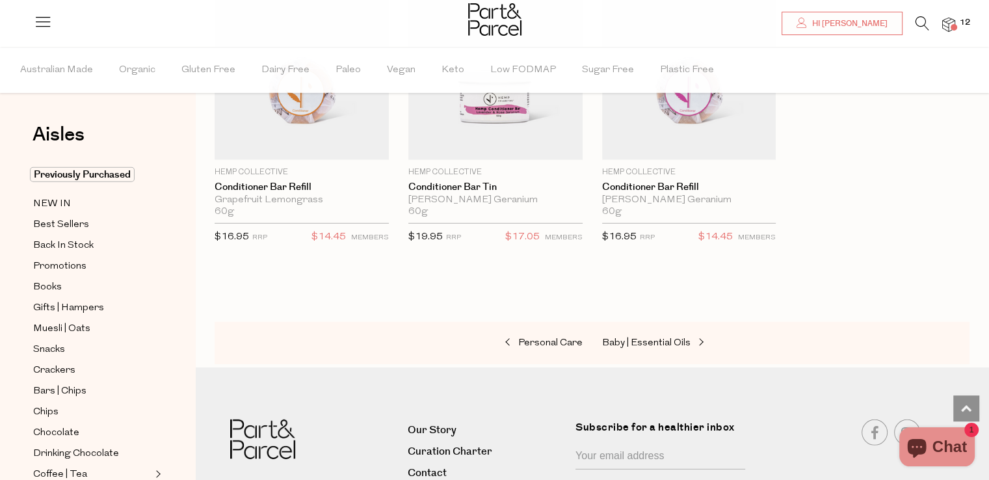
click at [916, 20] on icon at bounding box center [923, 23] width 14 height 14
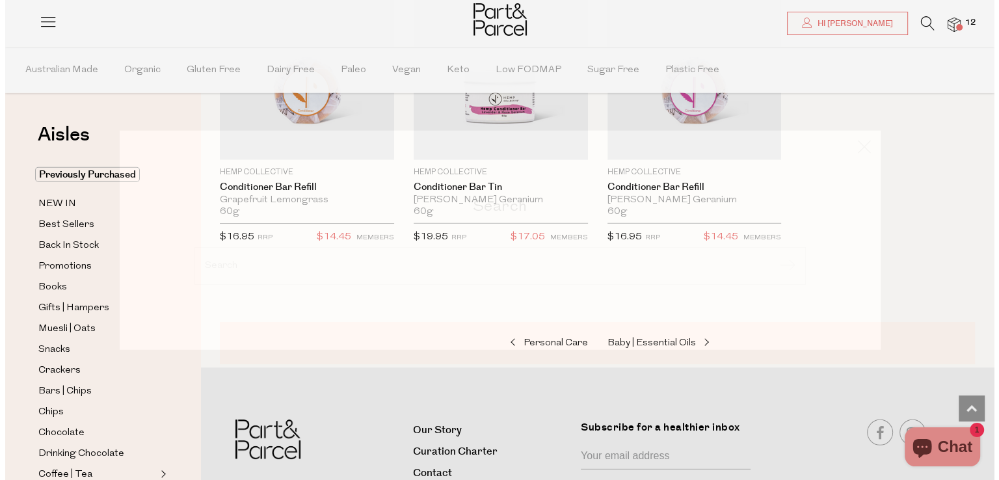
scroll to position [3752, 0]
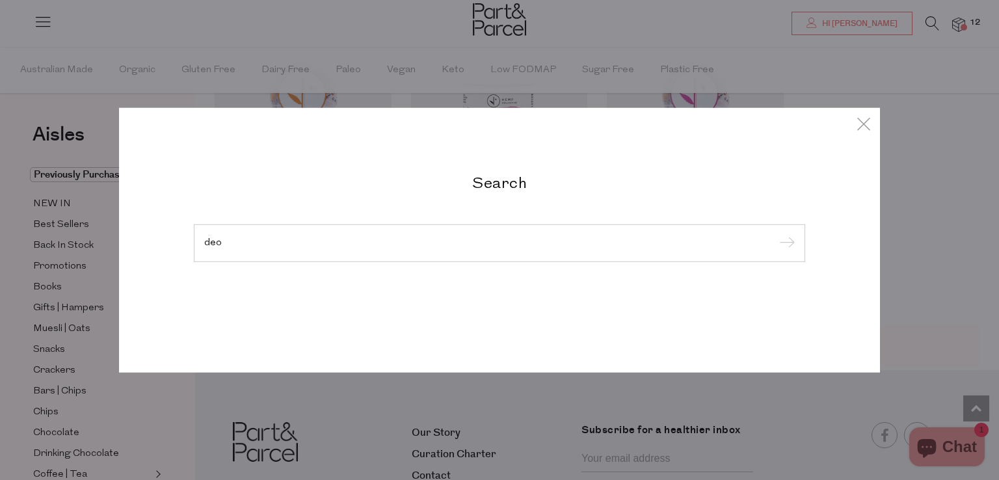
type input "deo"
click at [775, 234] on input "submit" at bounding box center [785, 244] width 20 height 20
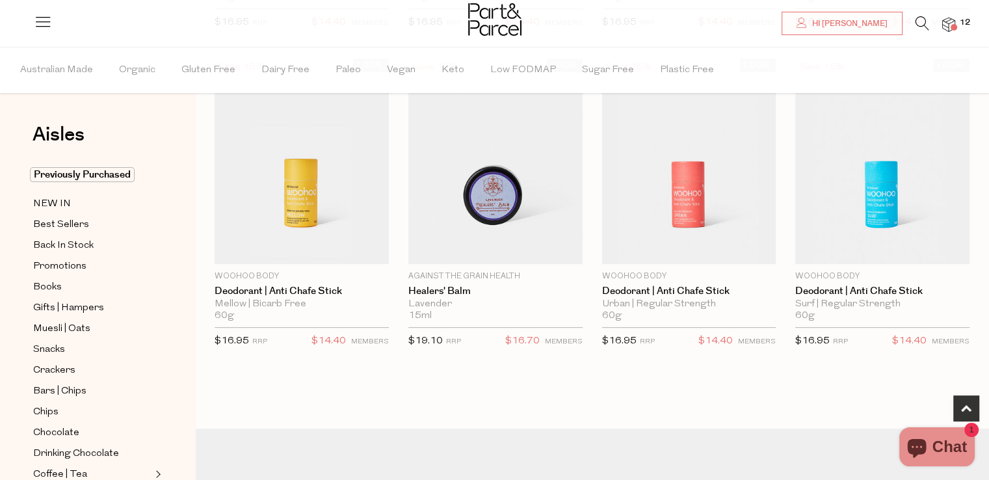
scroll to position [406, 0]
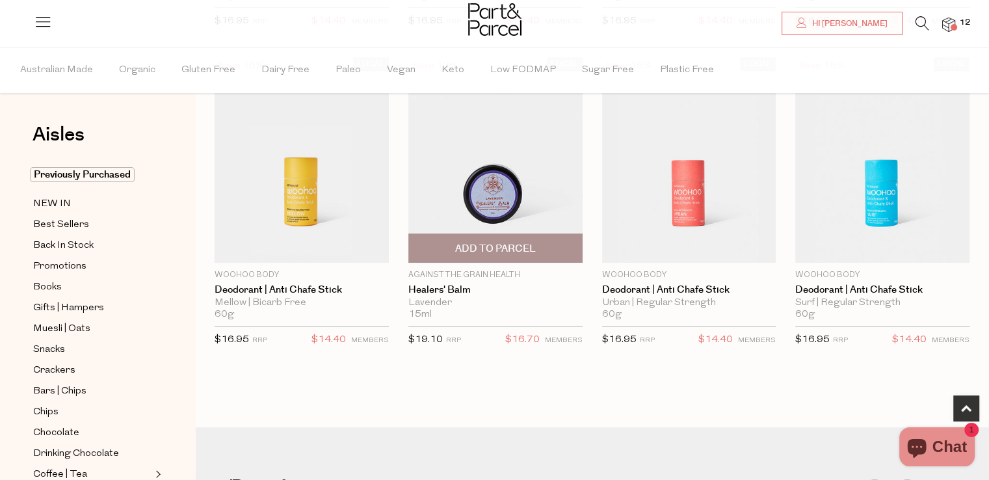
click at [490, 165] on img at bounding box center [495, 160] width 174 height 206
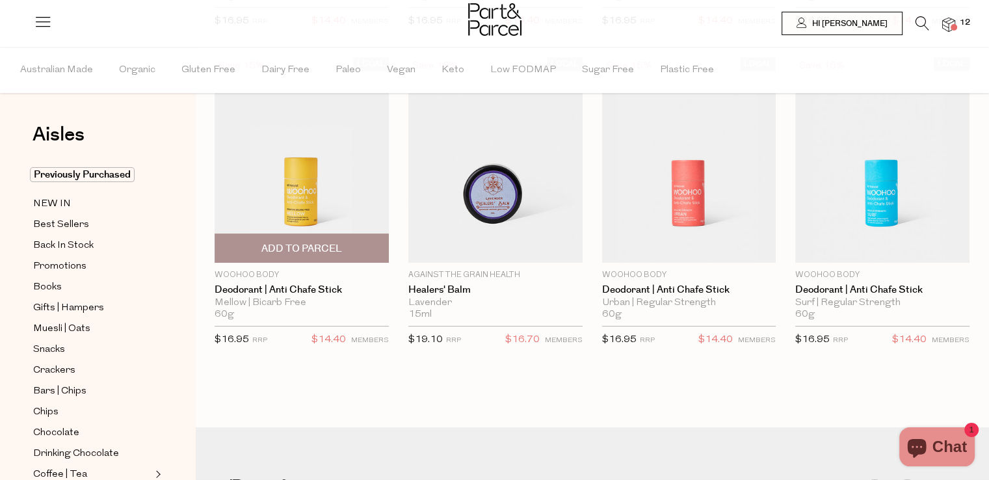
click at [287, 196] on img at bounding box center [302, 160] width 174 height 206
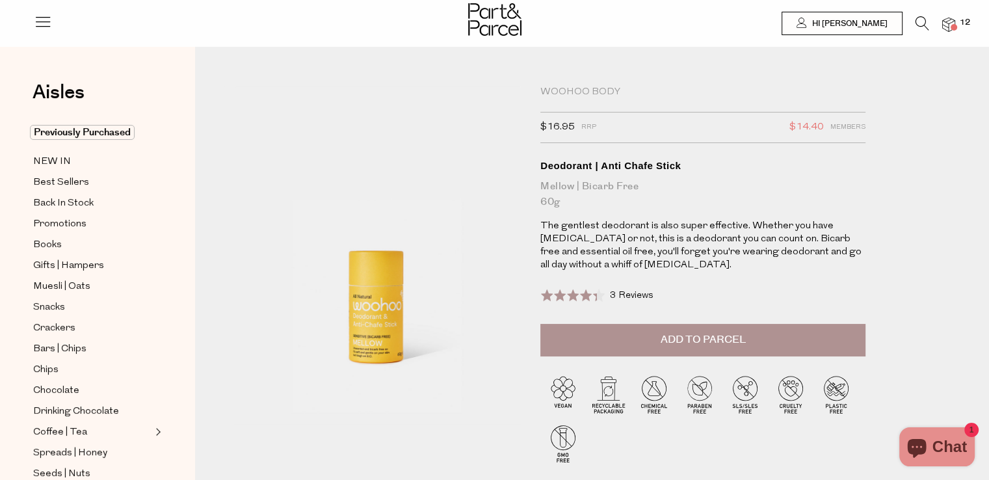
click at [574, 295] on span at bounding box center [568, 295] width 57 height 13
click at [72, 209] on span "Back In Stock" at bounding box center [63, 204] width 60 height 16
